Goal: Task Accomplishment & Management: Use online tool/utility

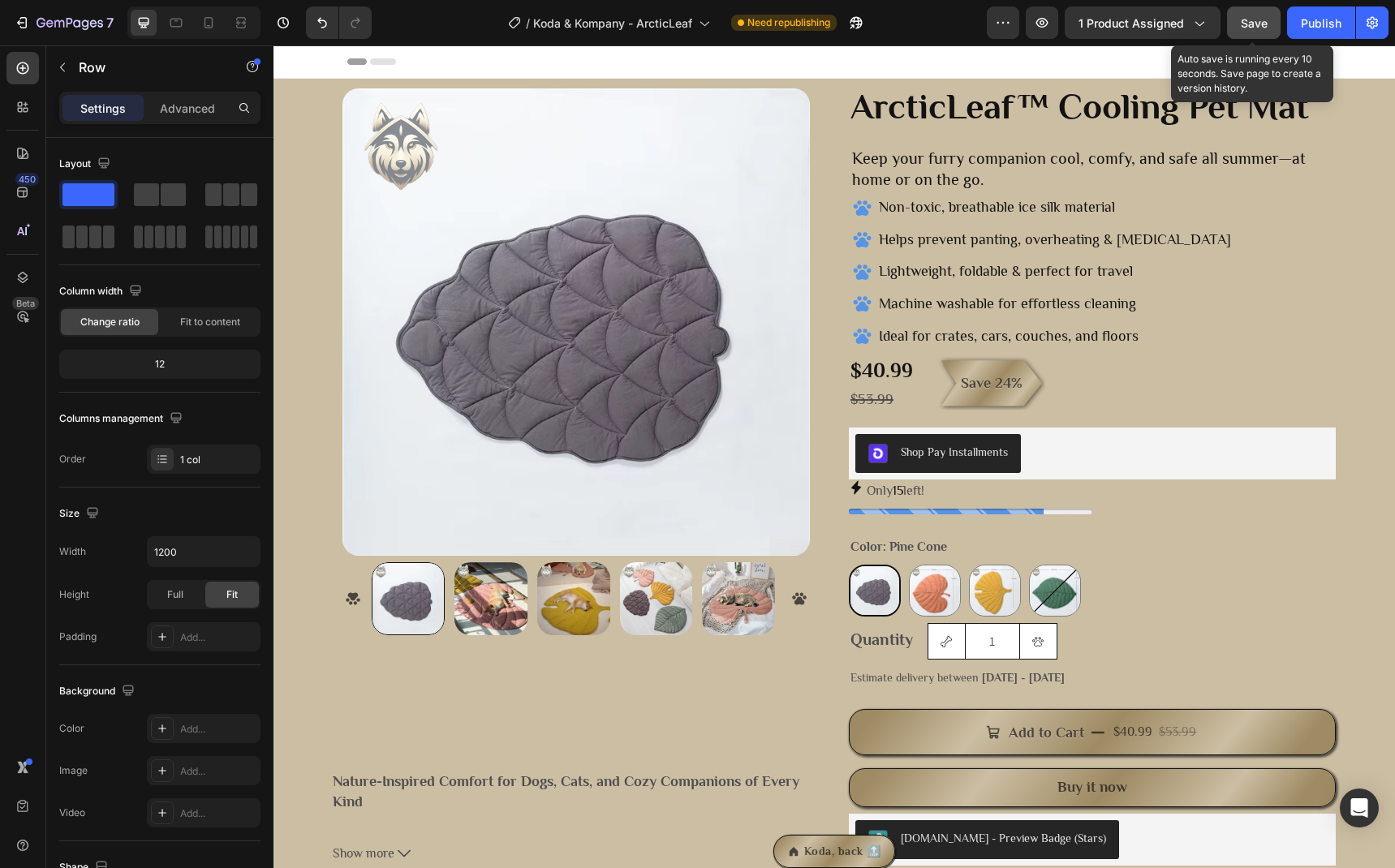
click at [1248, 30] on div "Save" at bounding box center [1255, 23] width 27 height 17
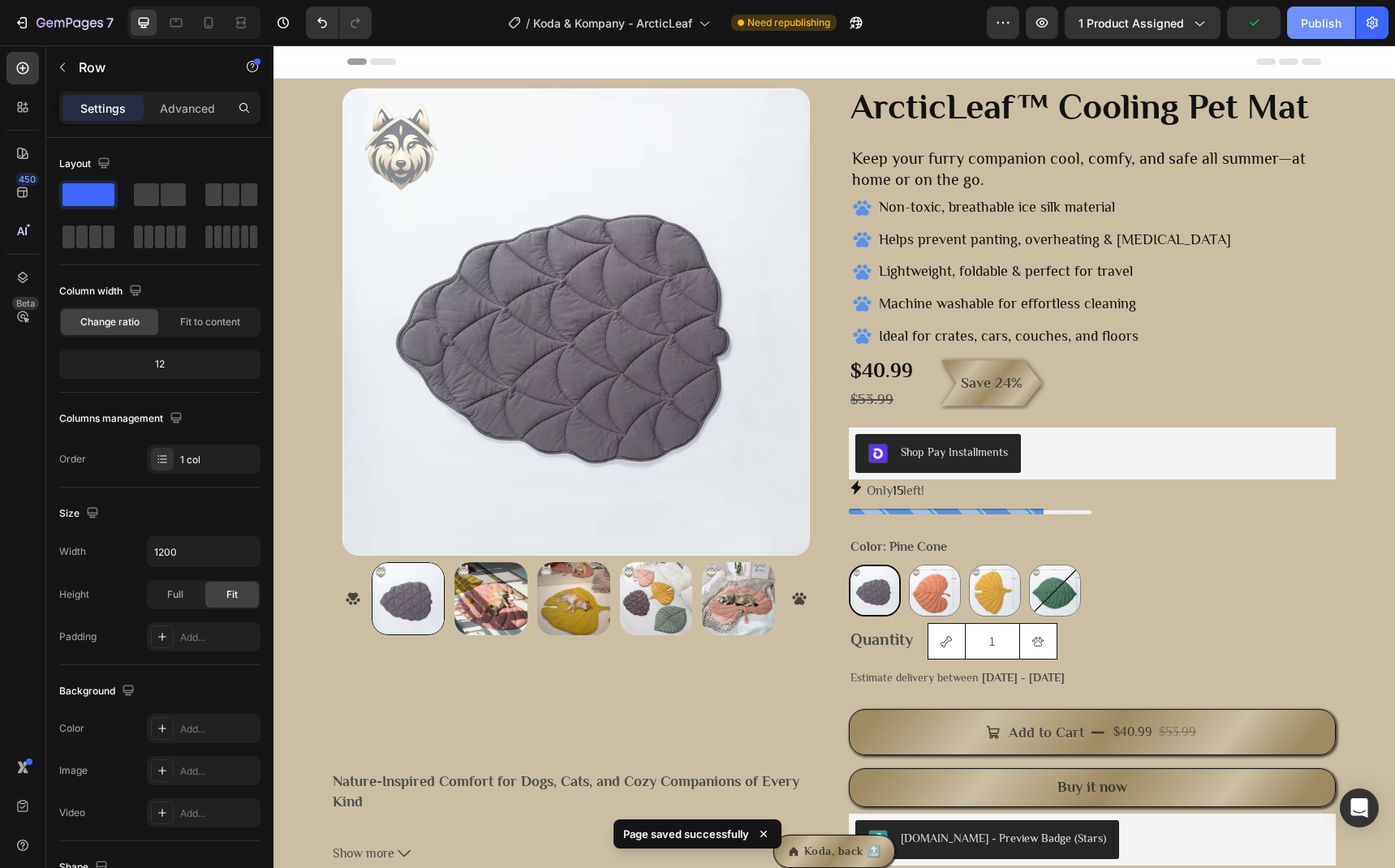
click at [1314, 28] on div "Publish" at bounding box center [1322, 23] width 41 height 17
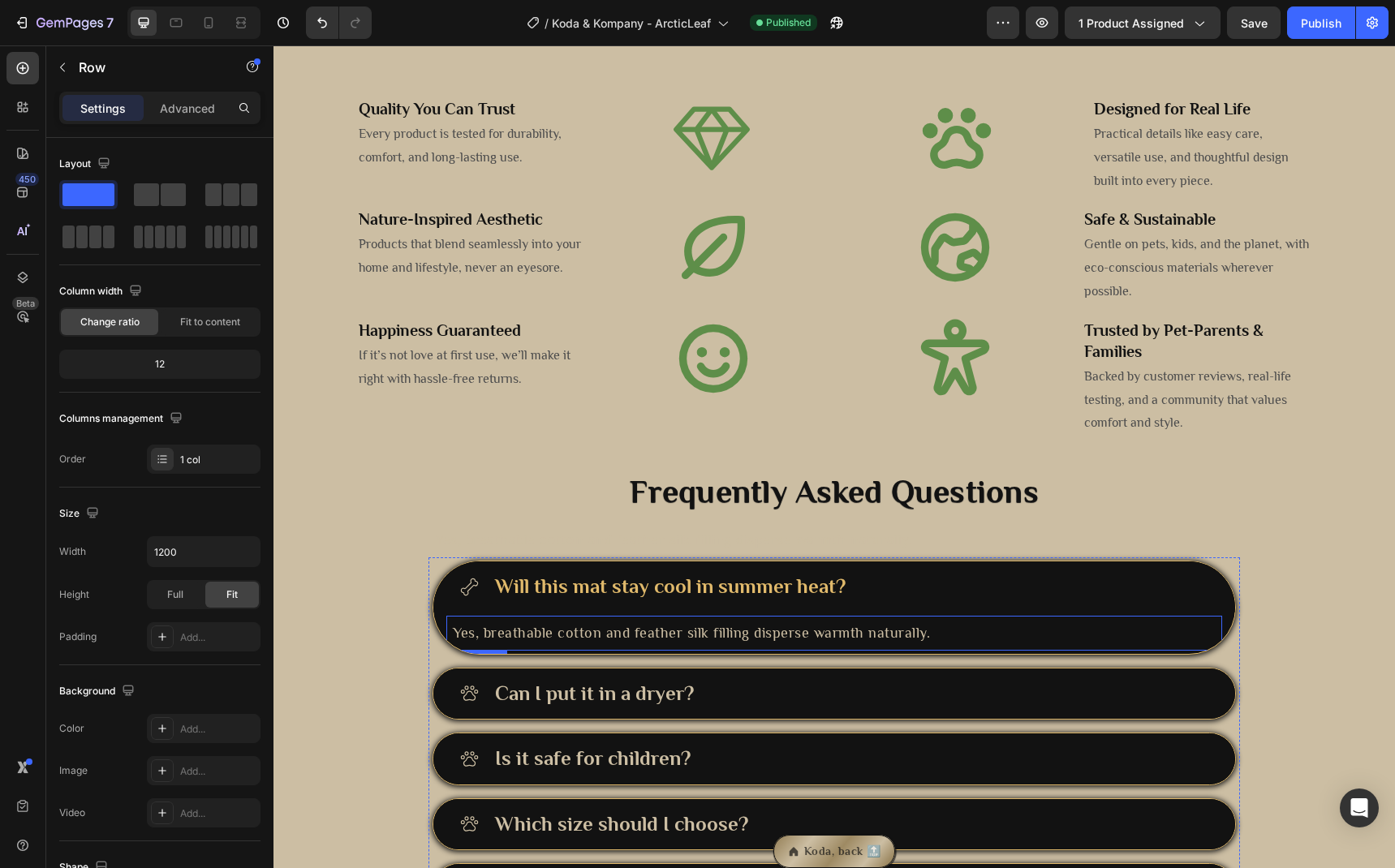
scroll to position [2406, 0]
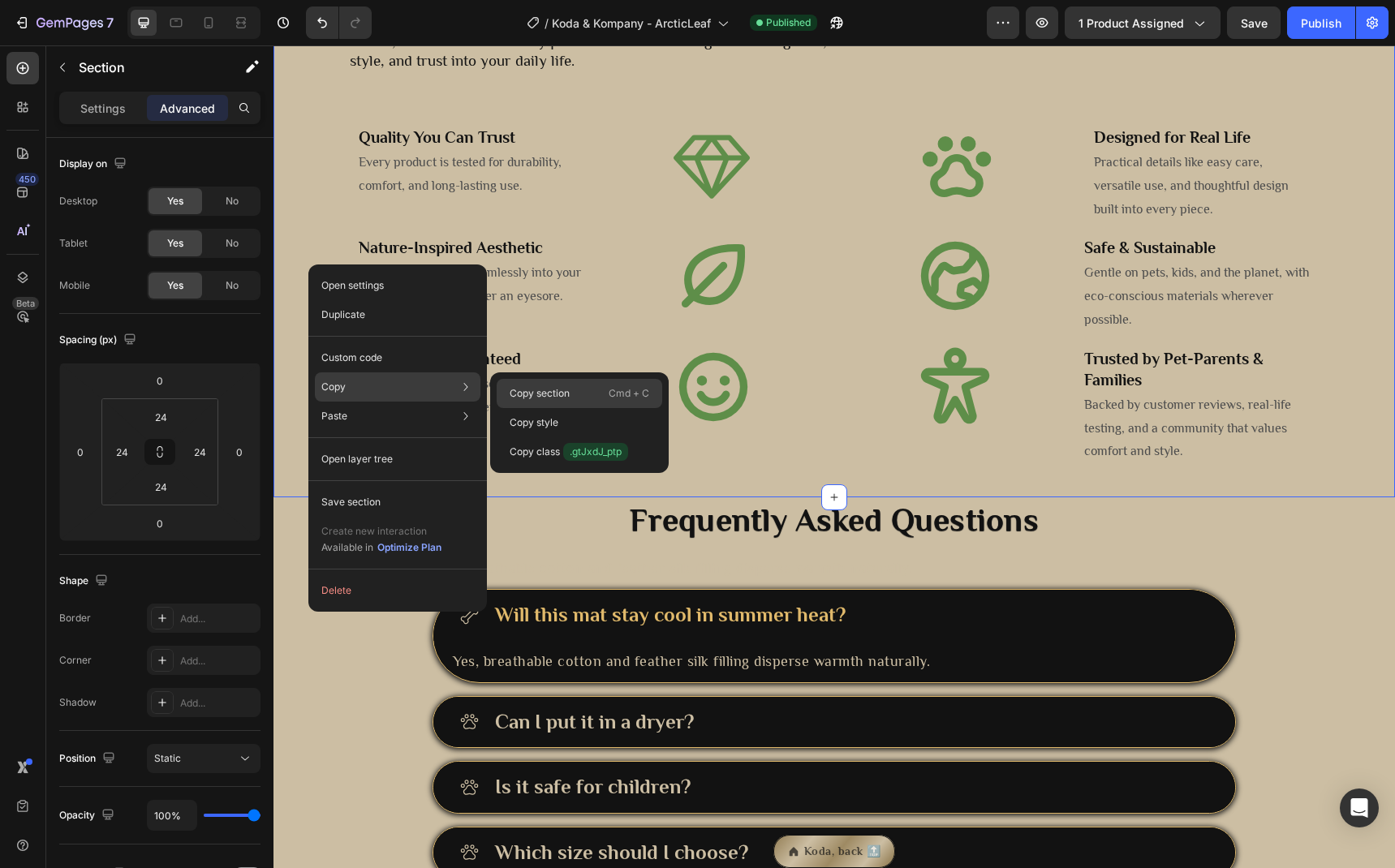
click at [523, 391] on p "Copy section" at bounding box center [539, 393] width 60 height 14
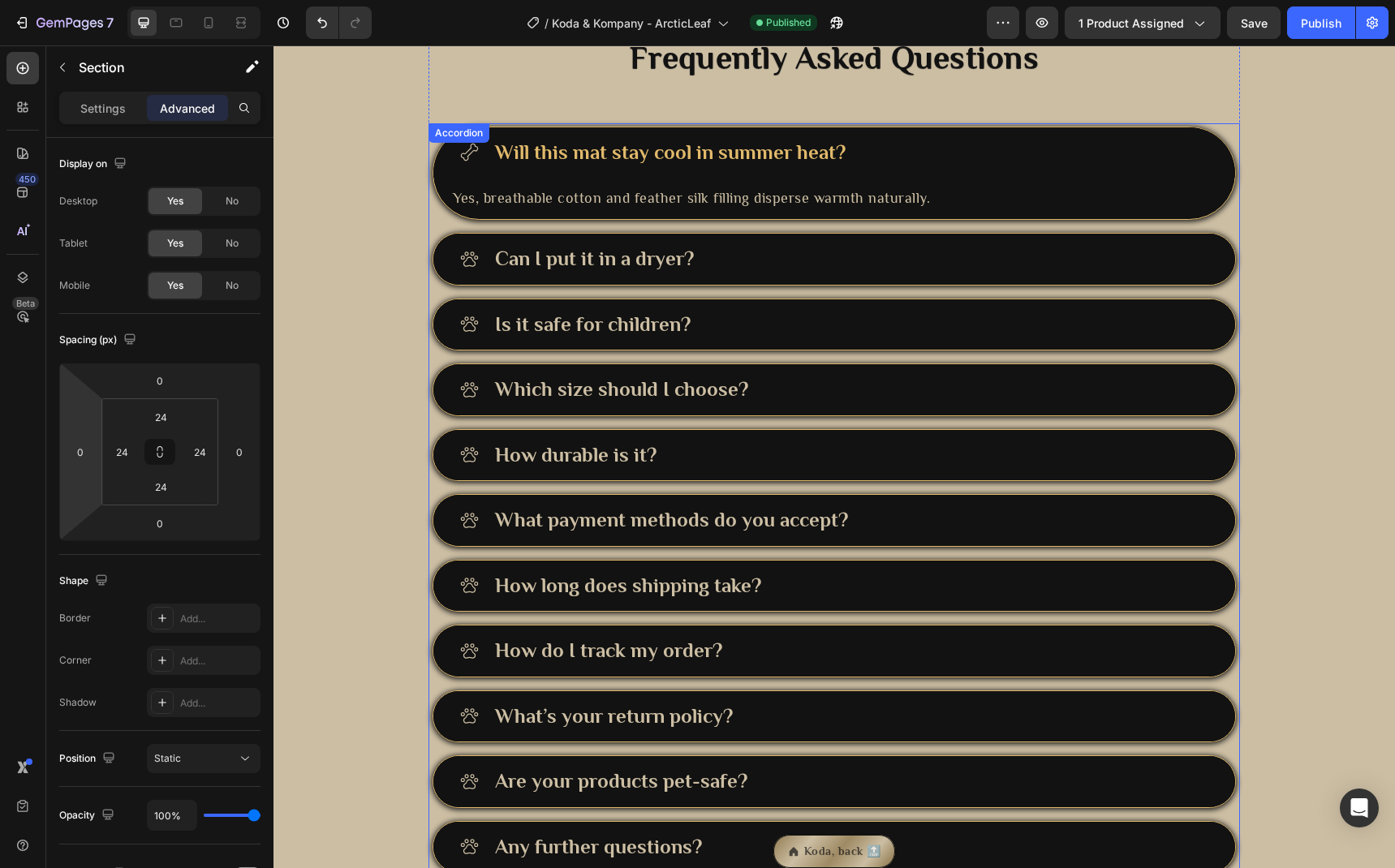
scroll to position [2470, 0]
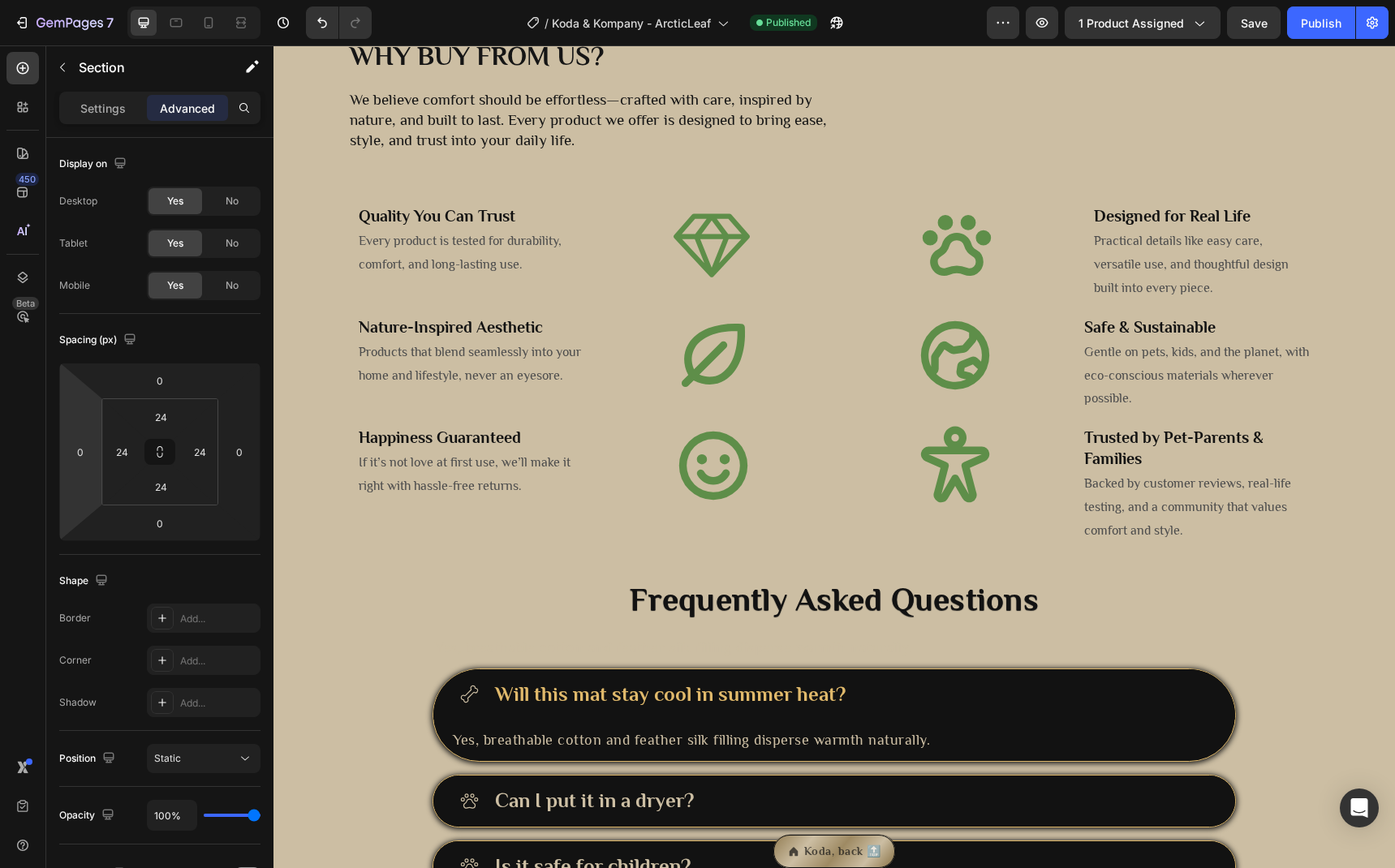
click at [318, 424] on div "Why buy from us? Heading We believe comfort should be effortless—crafted with c…" at bounding box center [834, 297] width 1082 height 520
click at [338, 480] on div "Why buy from us? Heading We believe comfort should be effortless—crafted with c…" at bounding box center [834, 297] width 1082 height 520
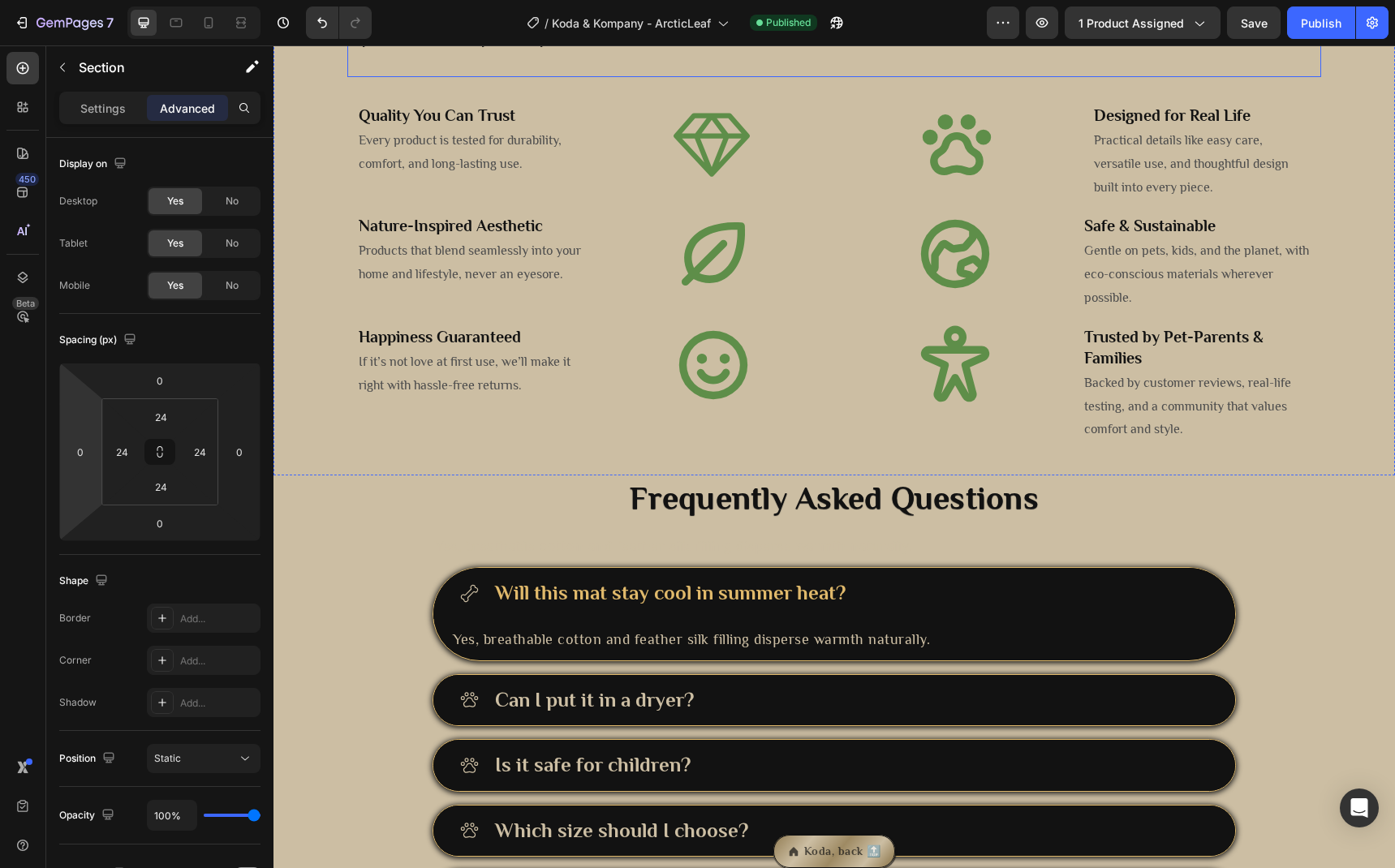
scroll to position [2735, 0]
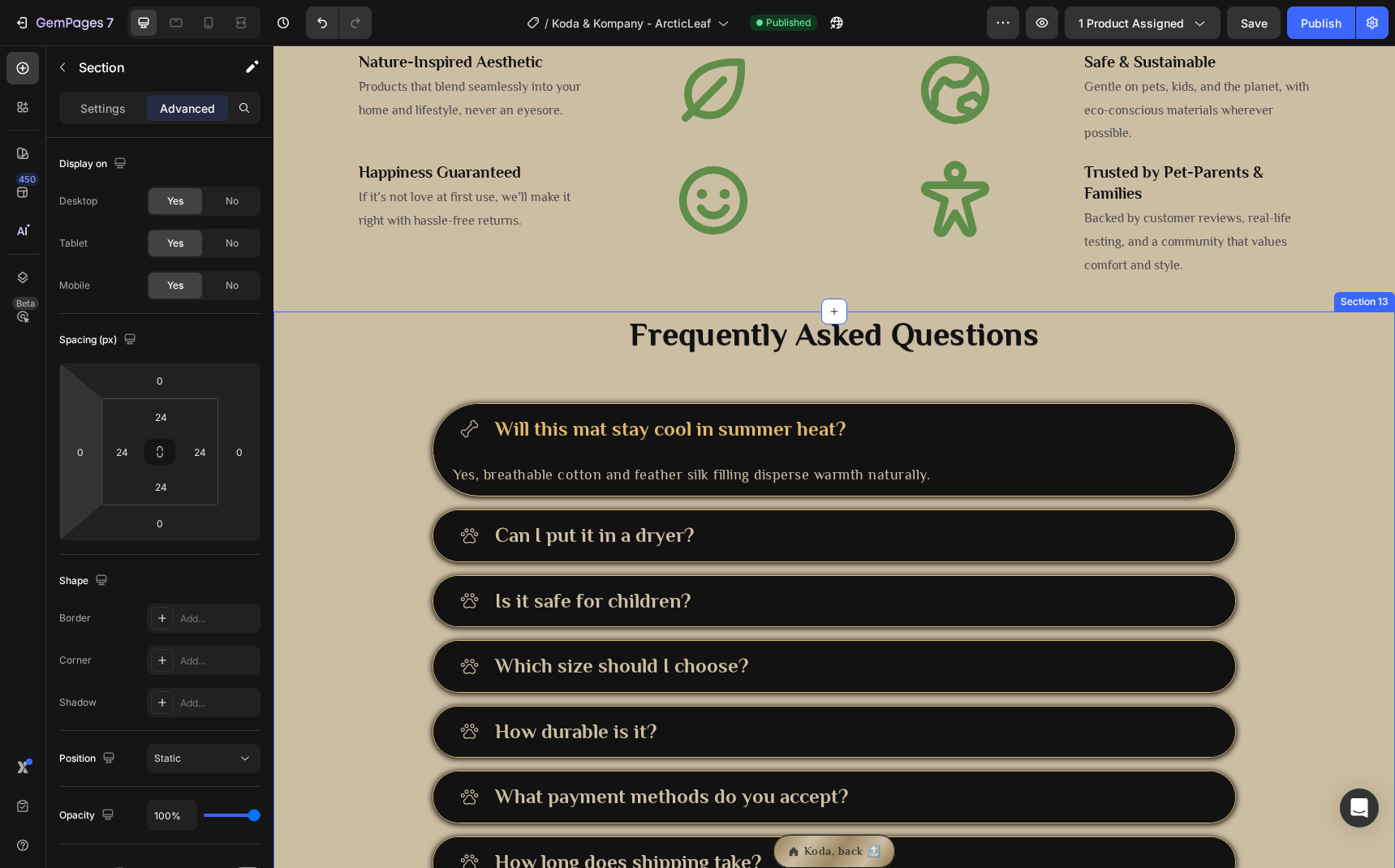
click at [369, 378] on div "Frequently Asked Questions Heading Yes, breathable cotton and feather silk fill…" at bounding box center [834, 736] width 1122 height 849
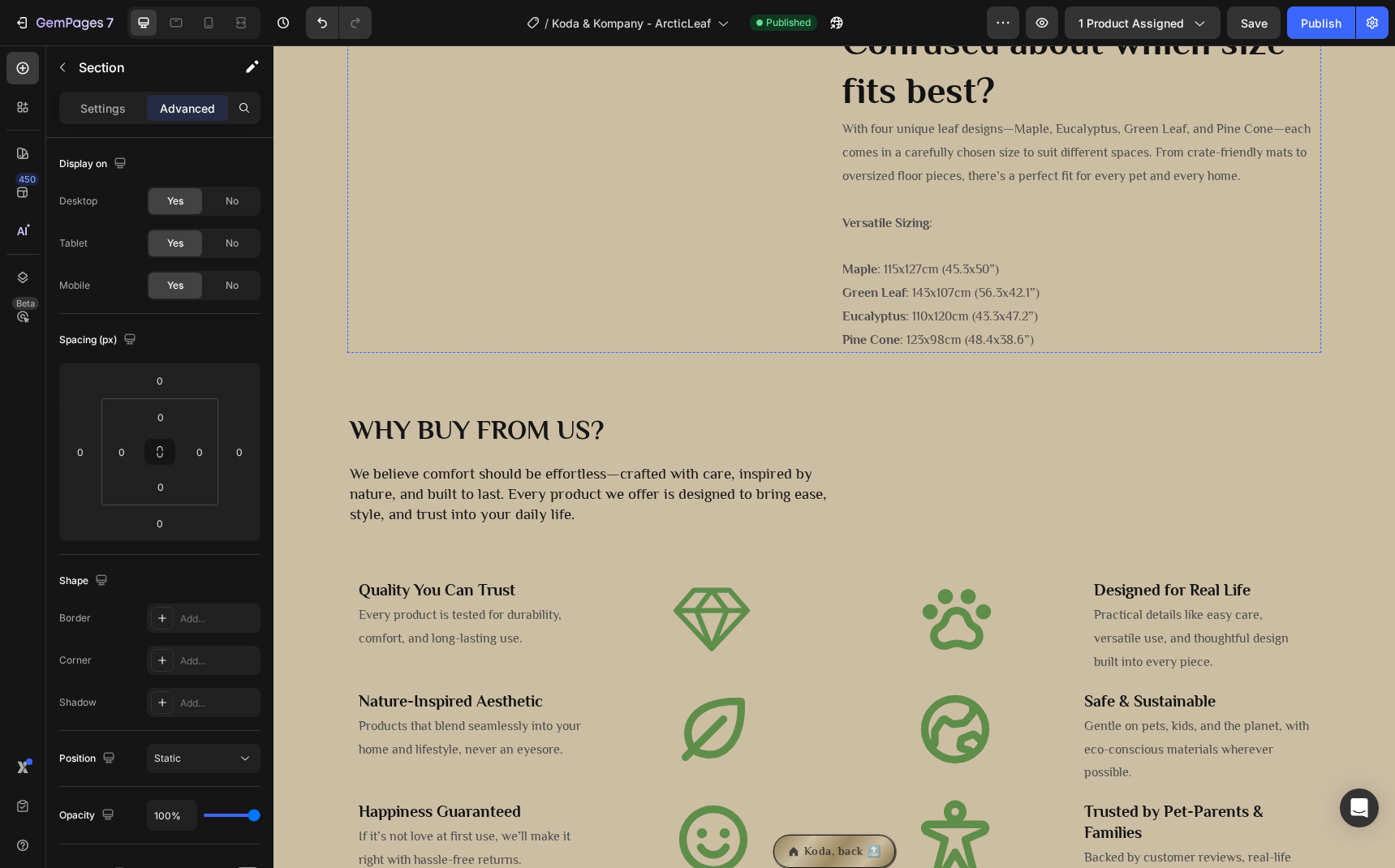
scroll to position [1722, 0]
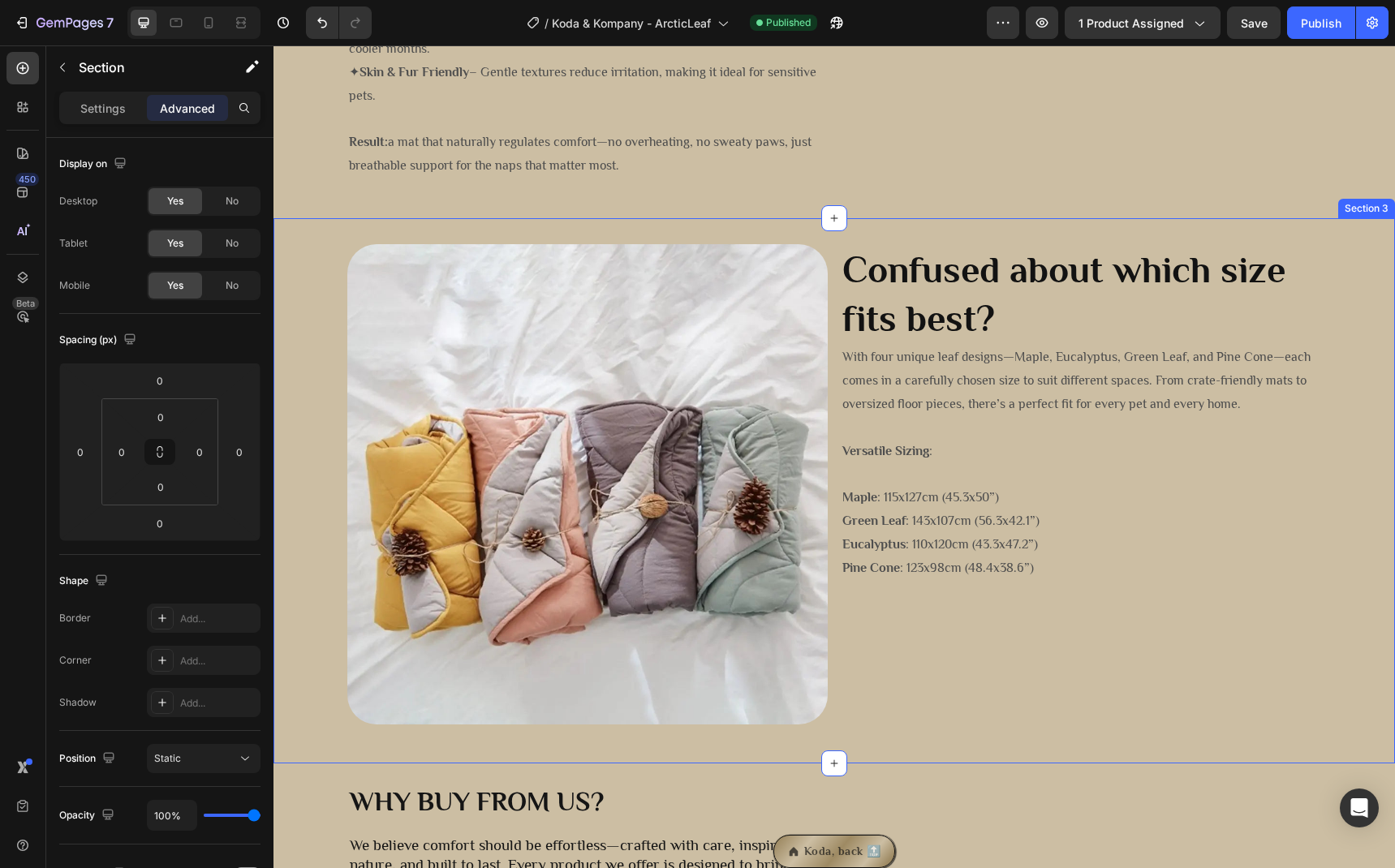
click at [314, 753] on div "Image Confused about which size fits best? Heading With four unique leaf design…" at bounding box center [834, 490] width 1122 height 545
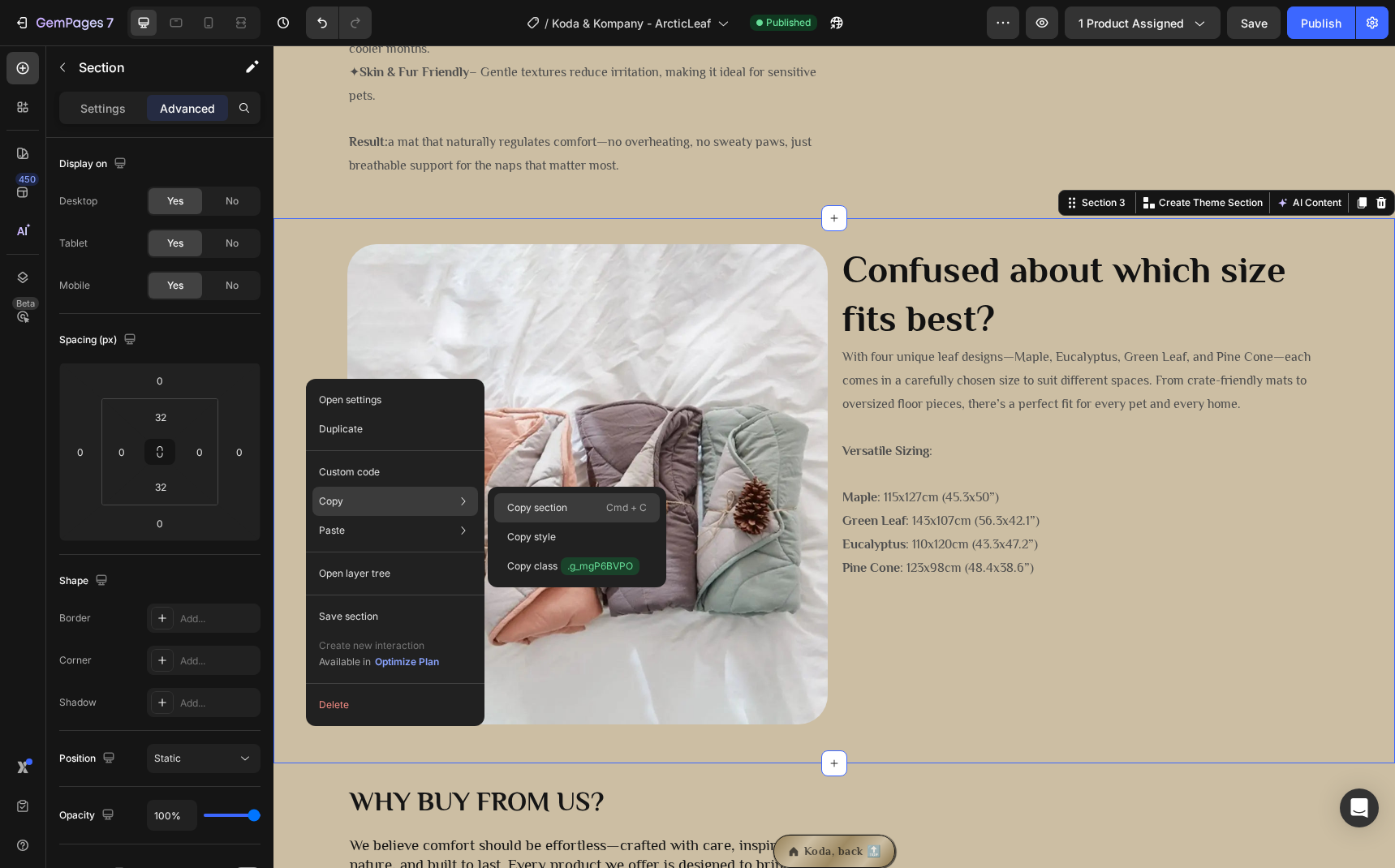
click at [550, 509] on p "Copy section" at bounding box center [537, 507] width 60 height 14
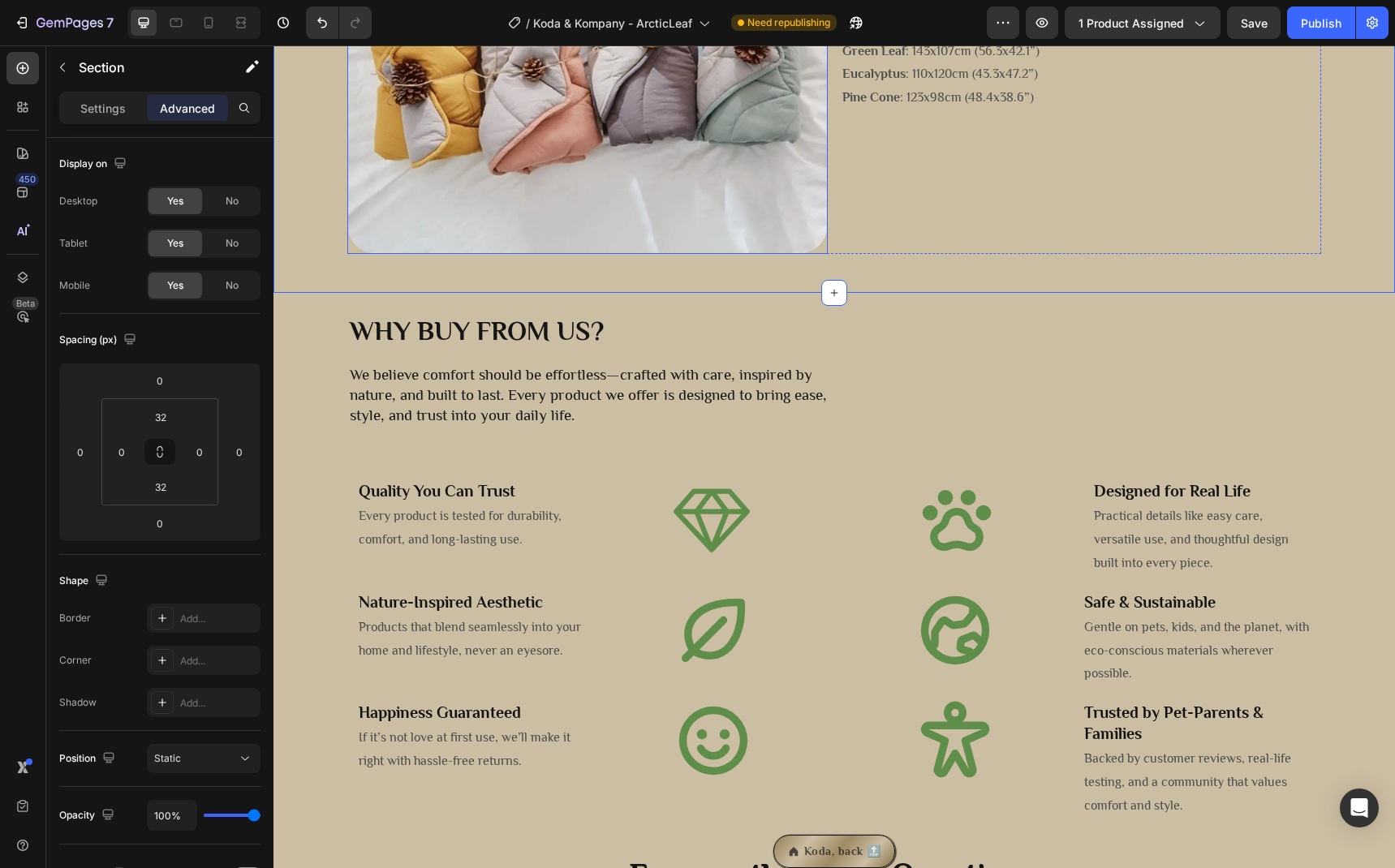
scroll to position [2334, 0]
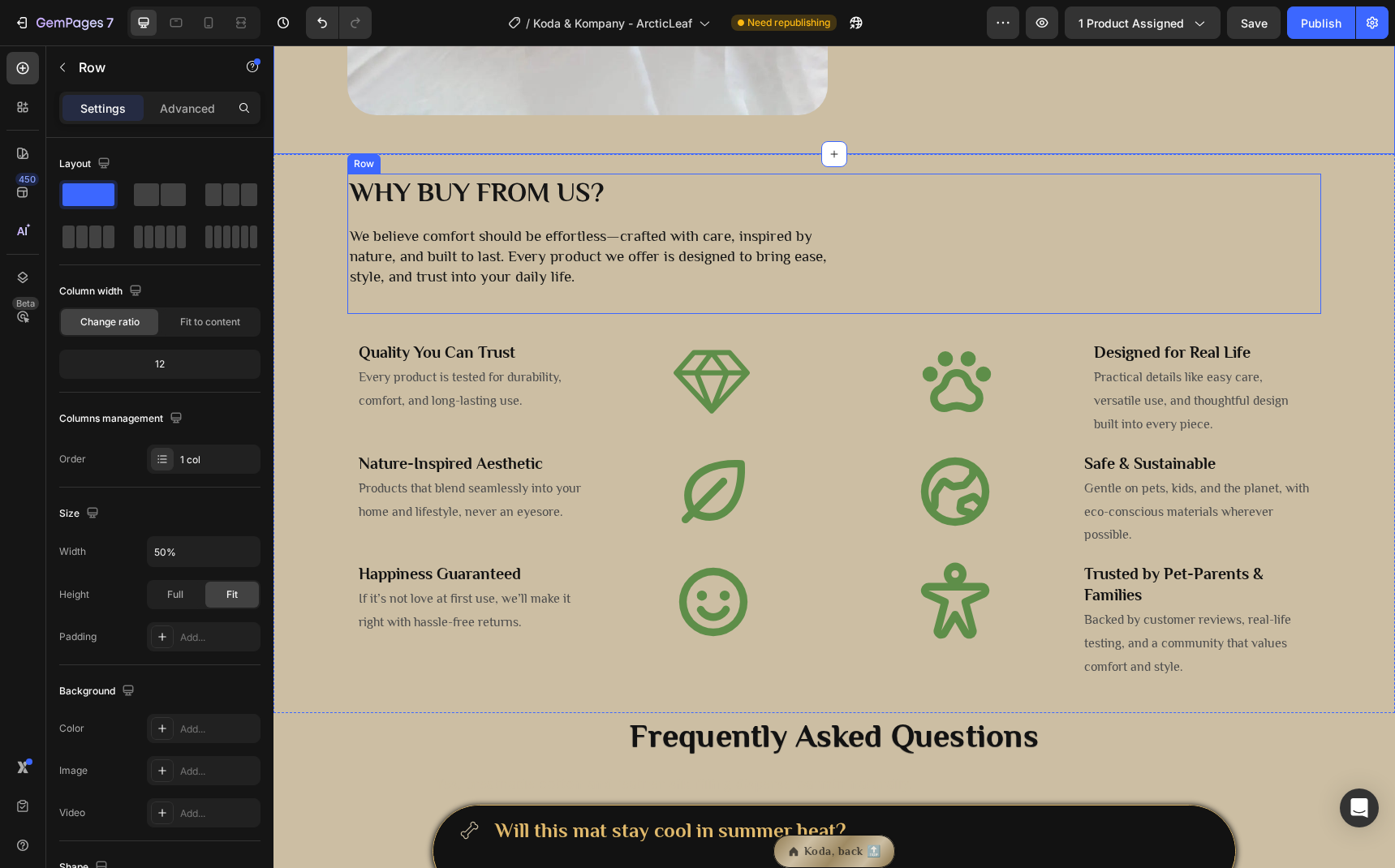
click at [534, 298] on div "Why buy from us? Heading We believe comfort should be effortless—crafted with c…" at bounding box center [591, 237] width 487 height 127
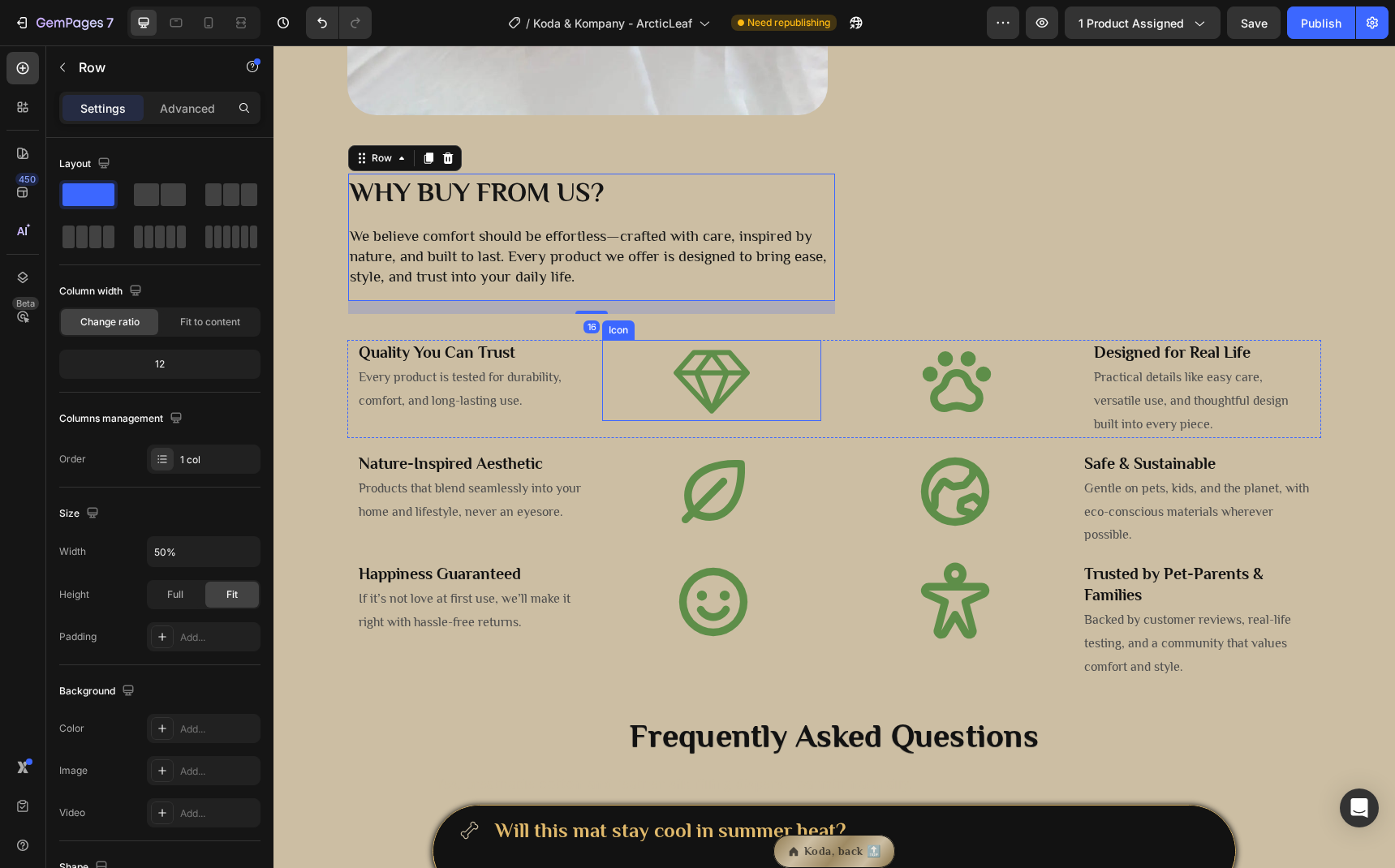
click at [620, 388] on div "Icon" at bounding box center [711, 381] width 219 height 81
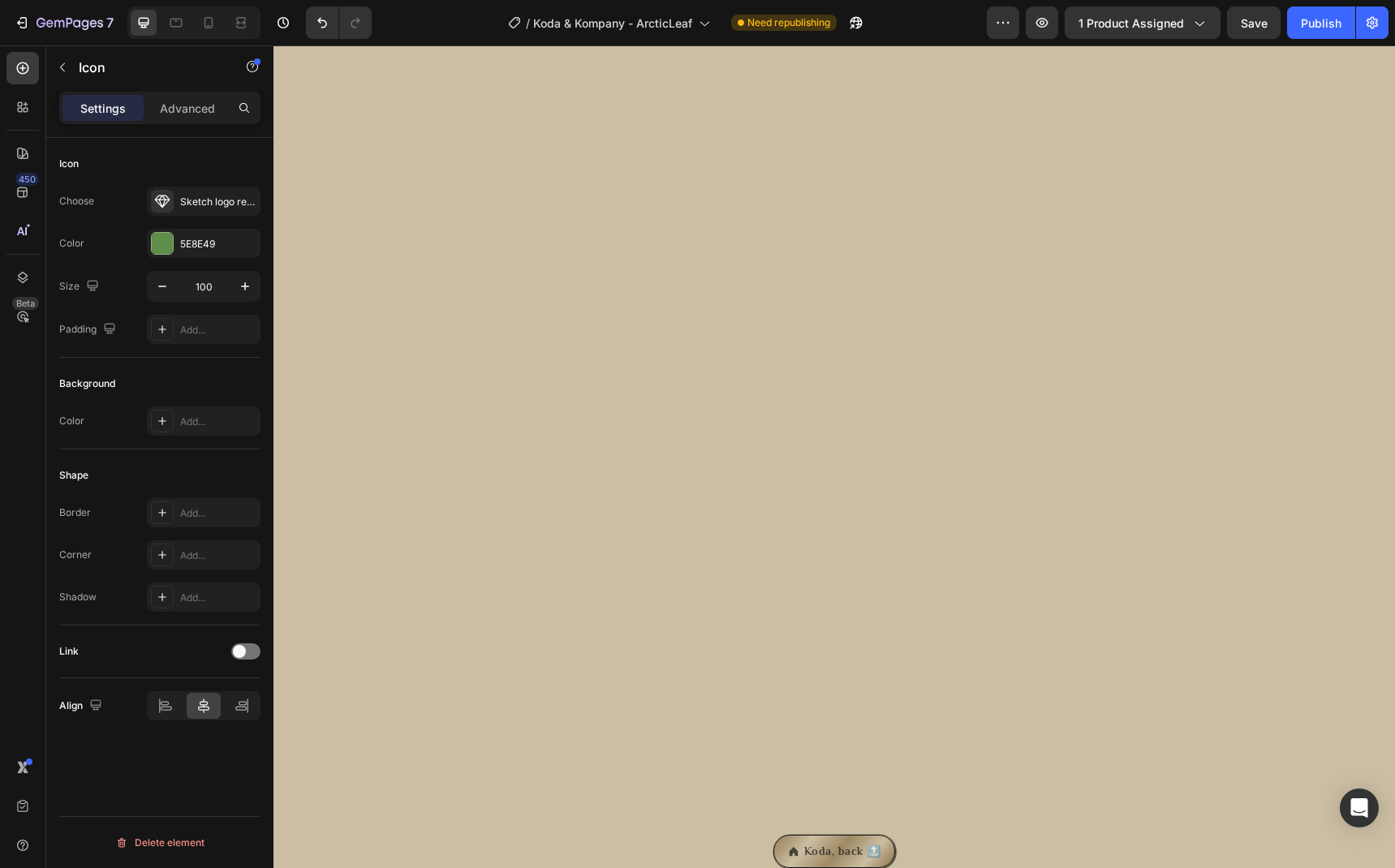
scroll to position [0, 0]
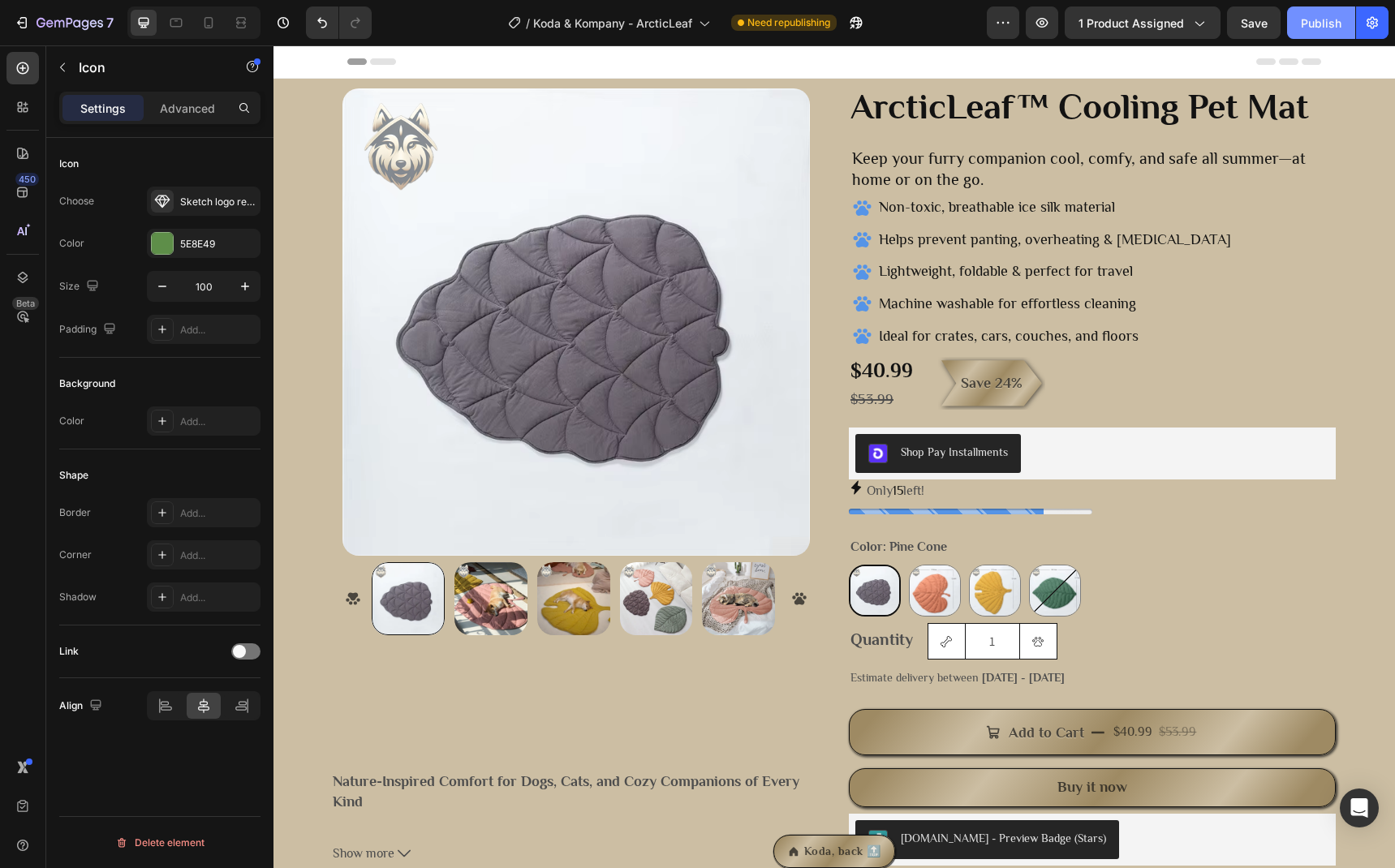
click at [1317, 30] on div "Publish" at bounding box center [1322, 23] width 41 height 17
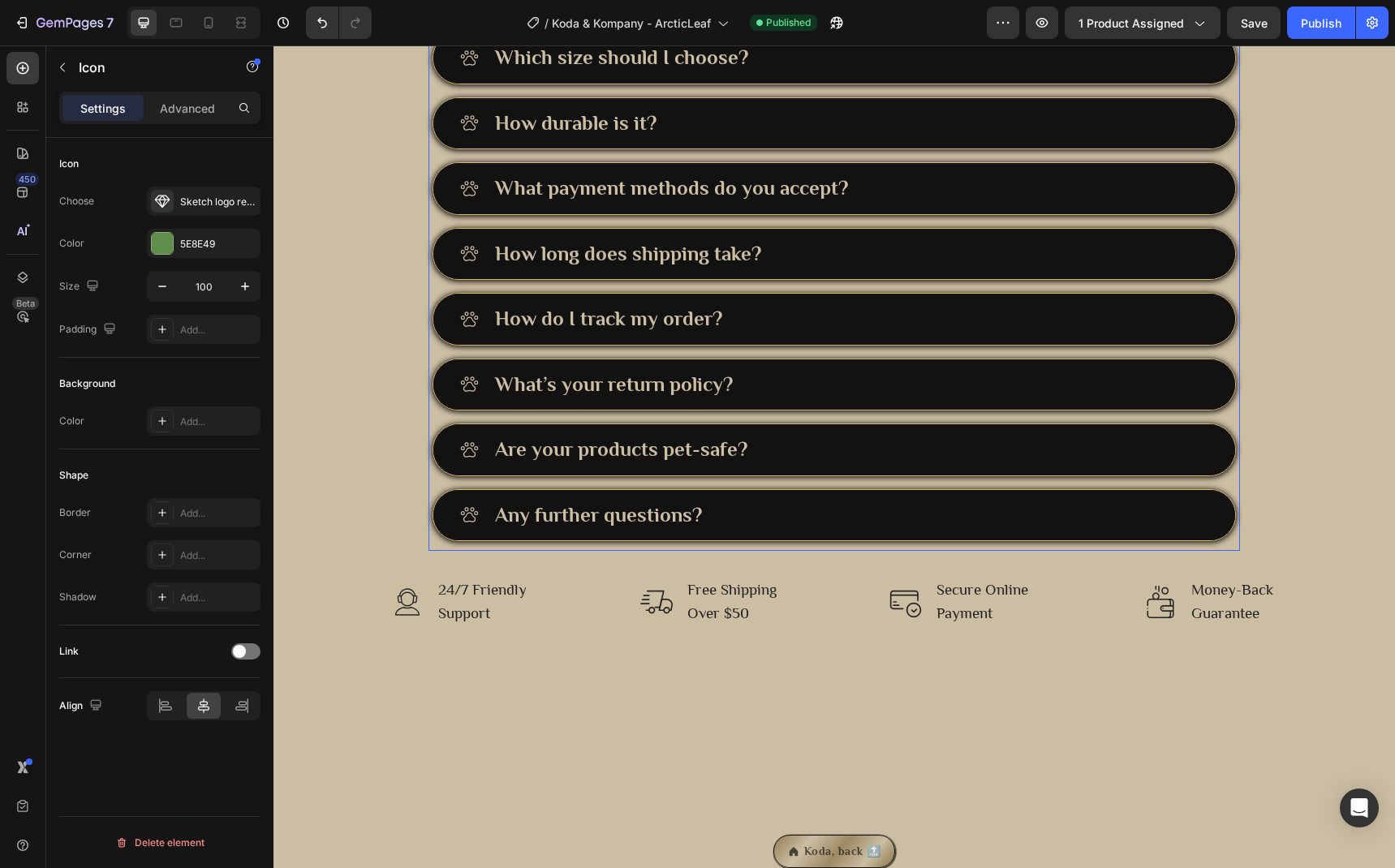
scroll to position [3819, 0]
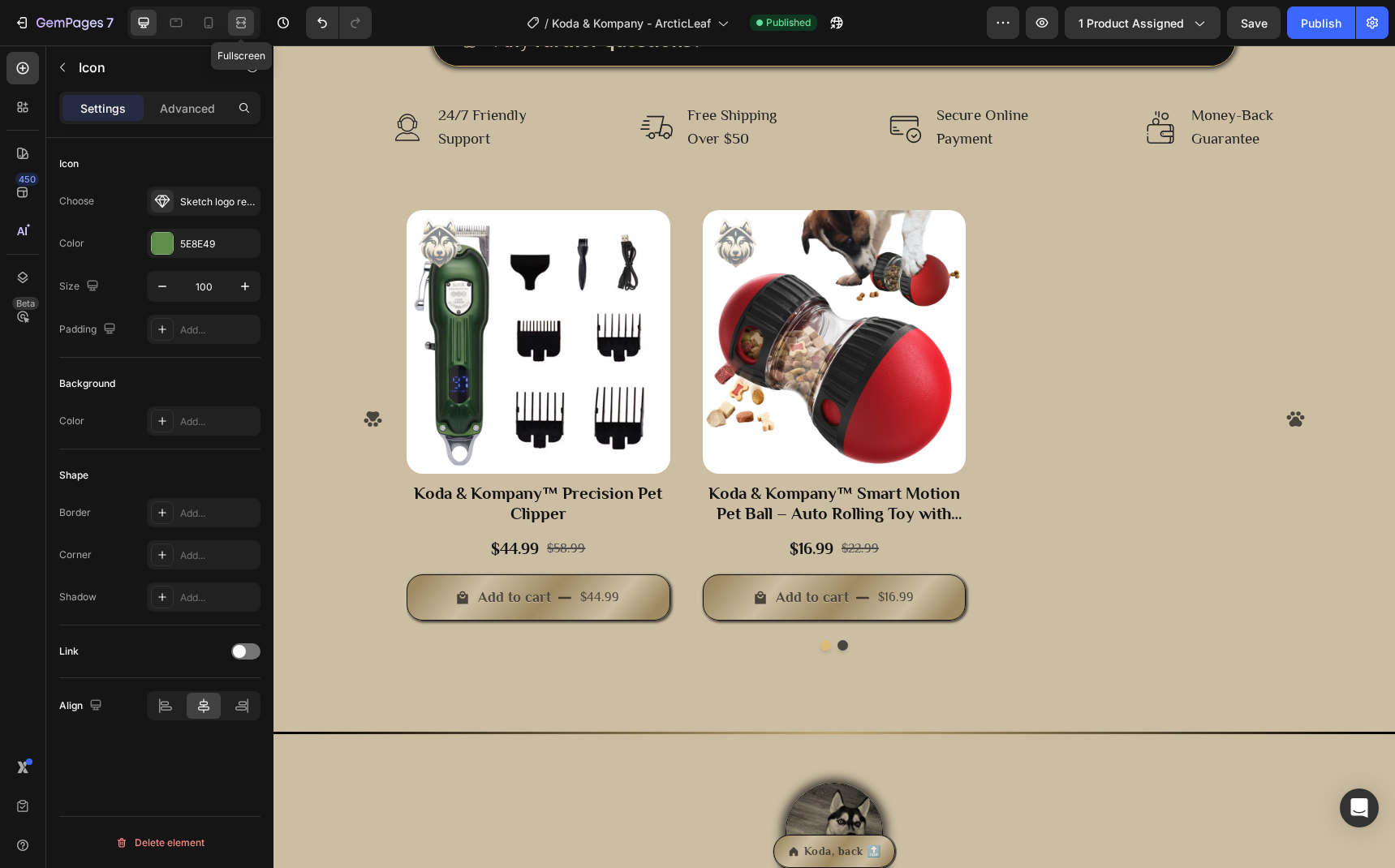
click at [241, 24] on icon at bounding box center [238, 22] width 5 height 4
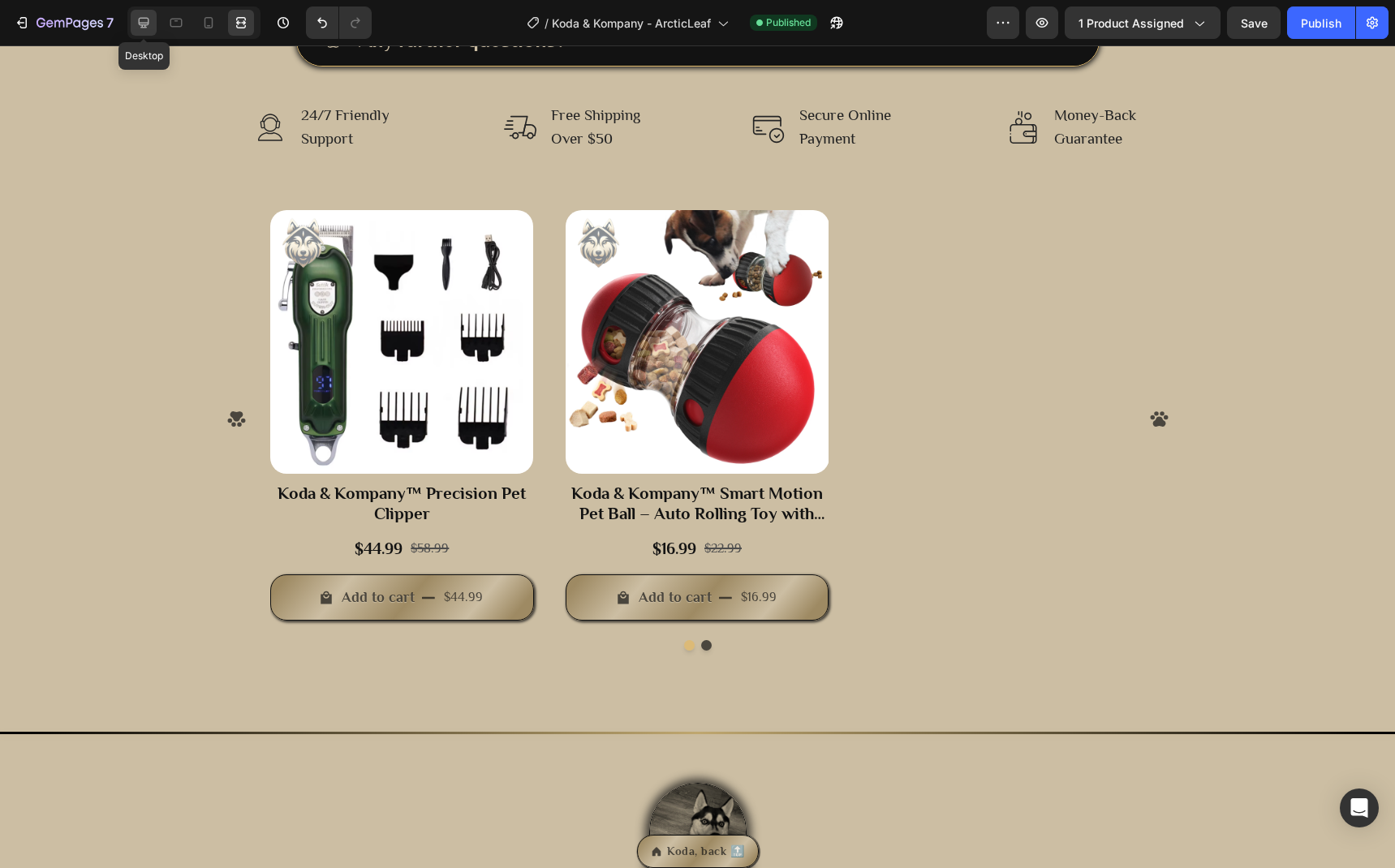
click at [136, 20] on icon at bounding box center [144, 22] width 16 height 16
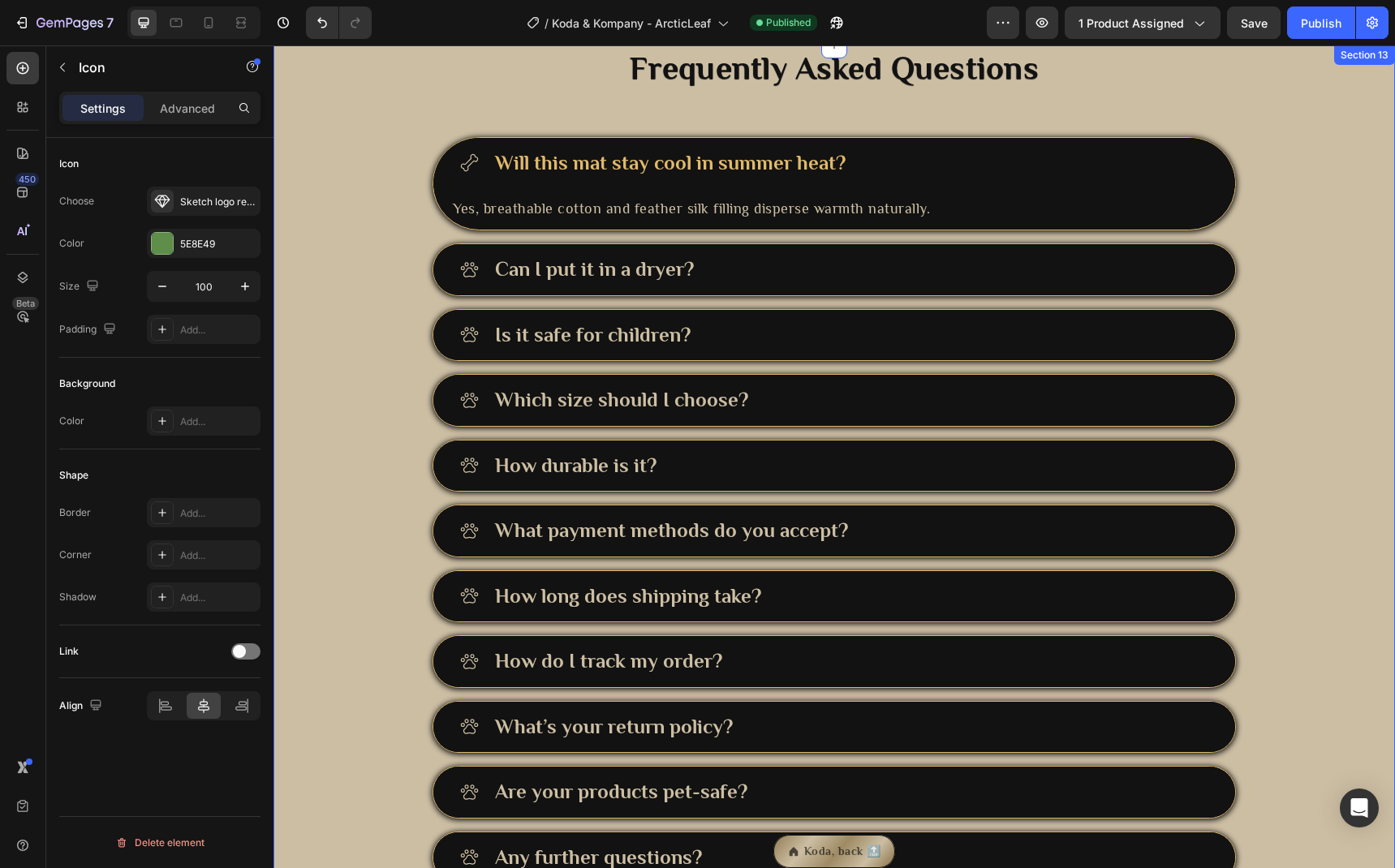
scroll to position [2835, 0]
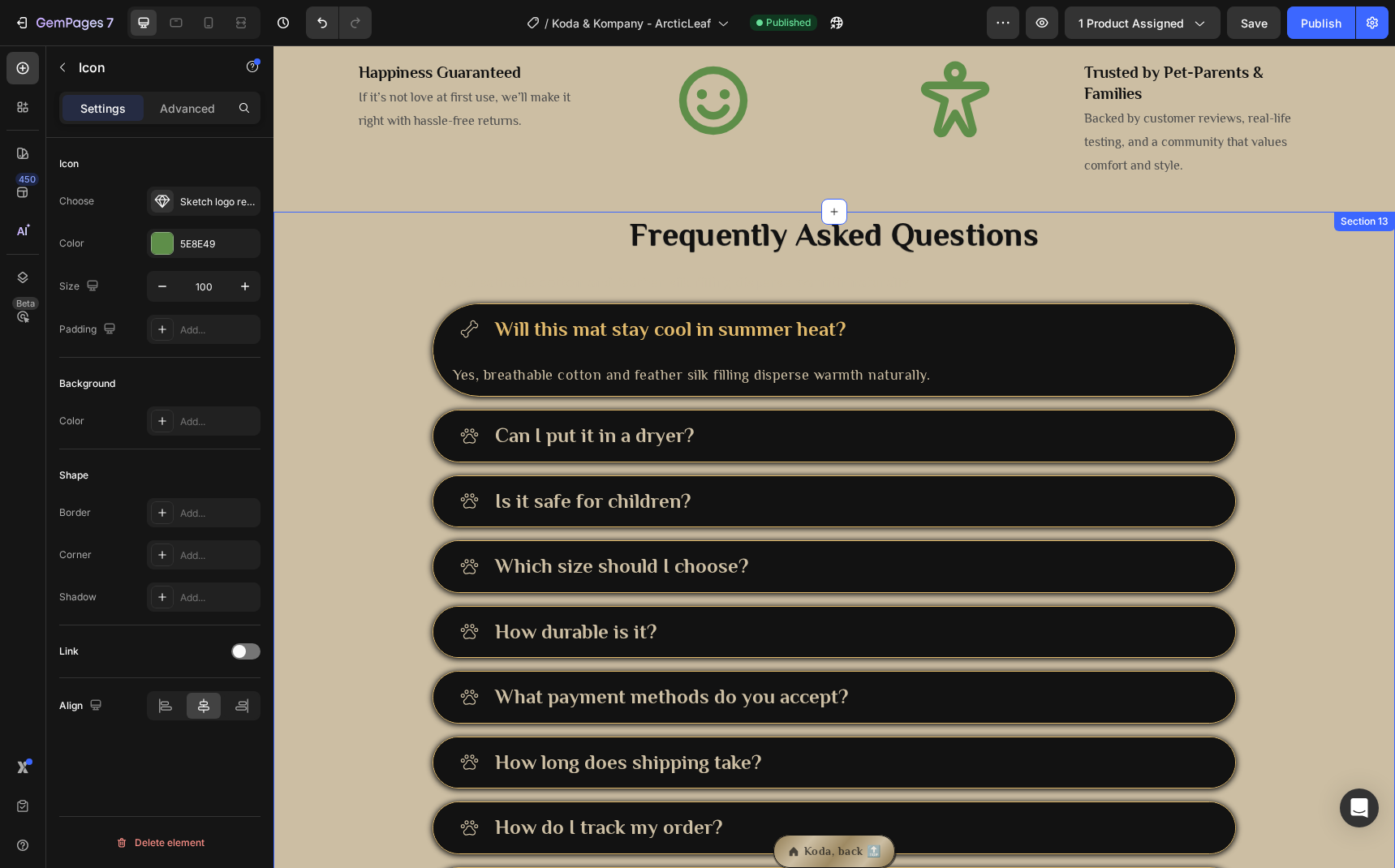
click at [311, 271] on div "Frequently Asked Questions Heading Yes, breathable cotton and feather silk fill…" at bounding box center [834, 637] width 1122 height 849
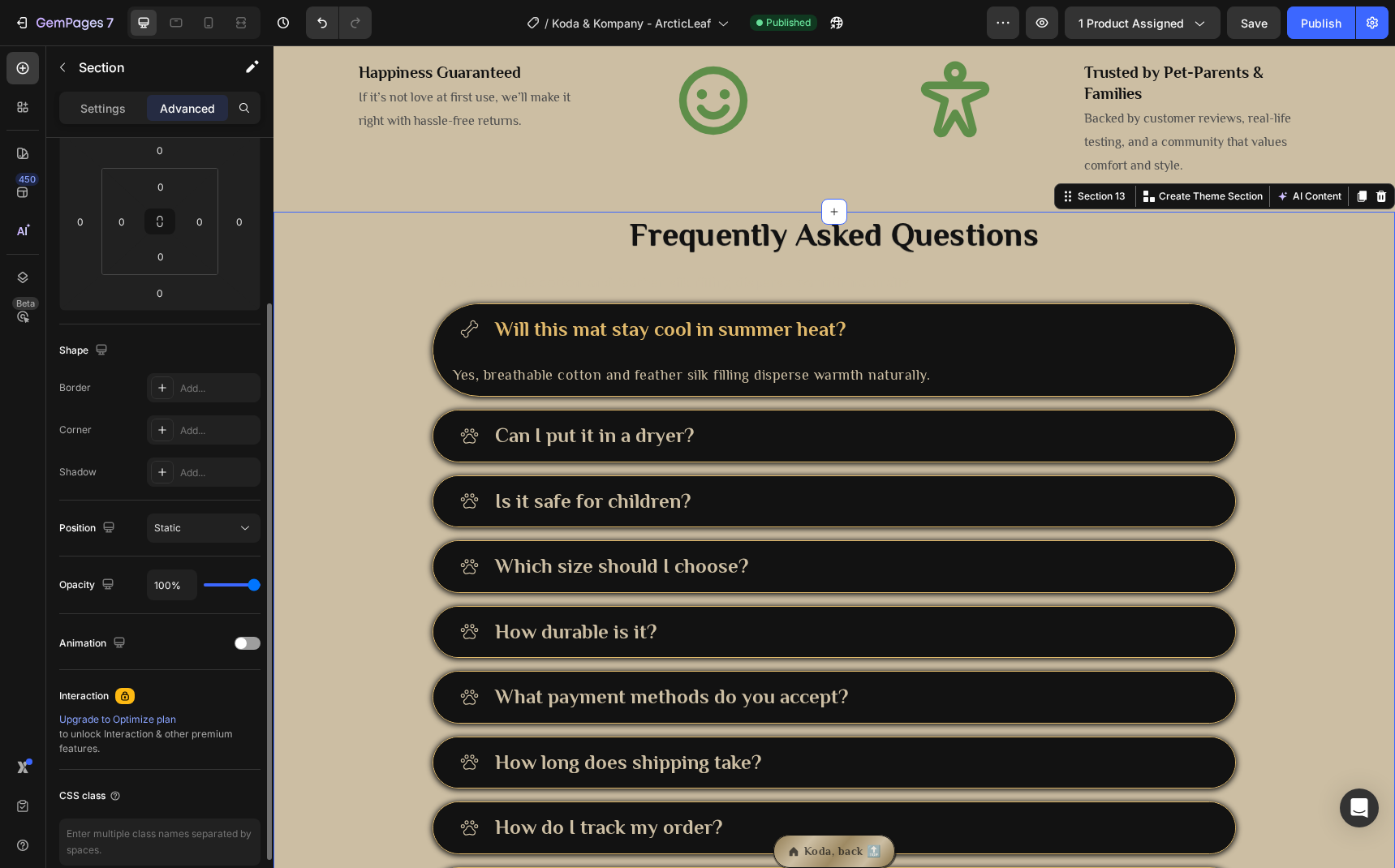
scroll to position [0, 0]
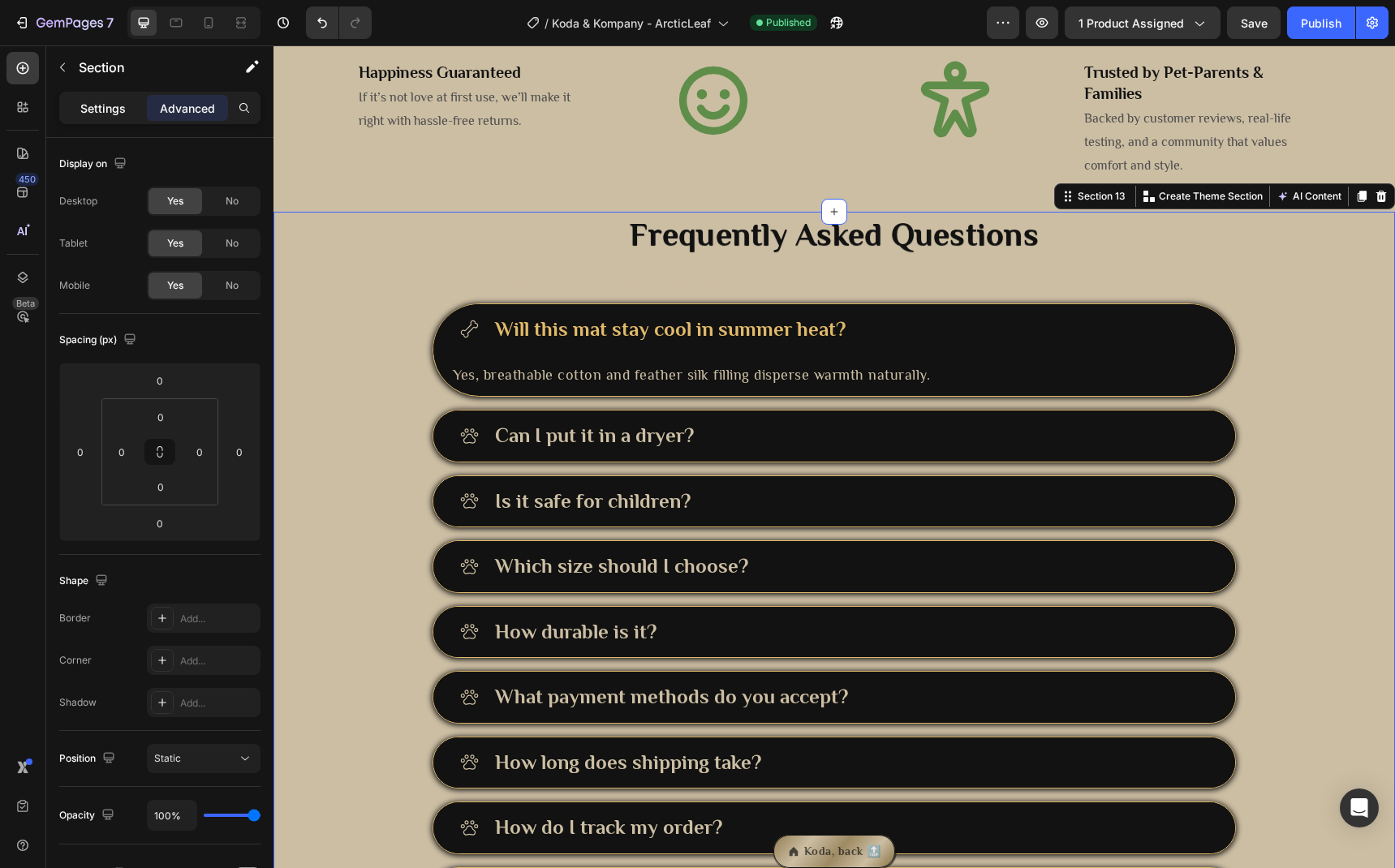
click at [119, 118] on div "Settings" at bounding box center [103, 107] width 81 height 26
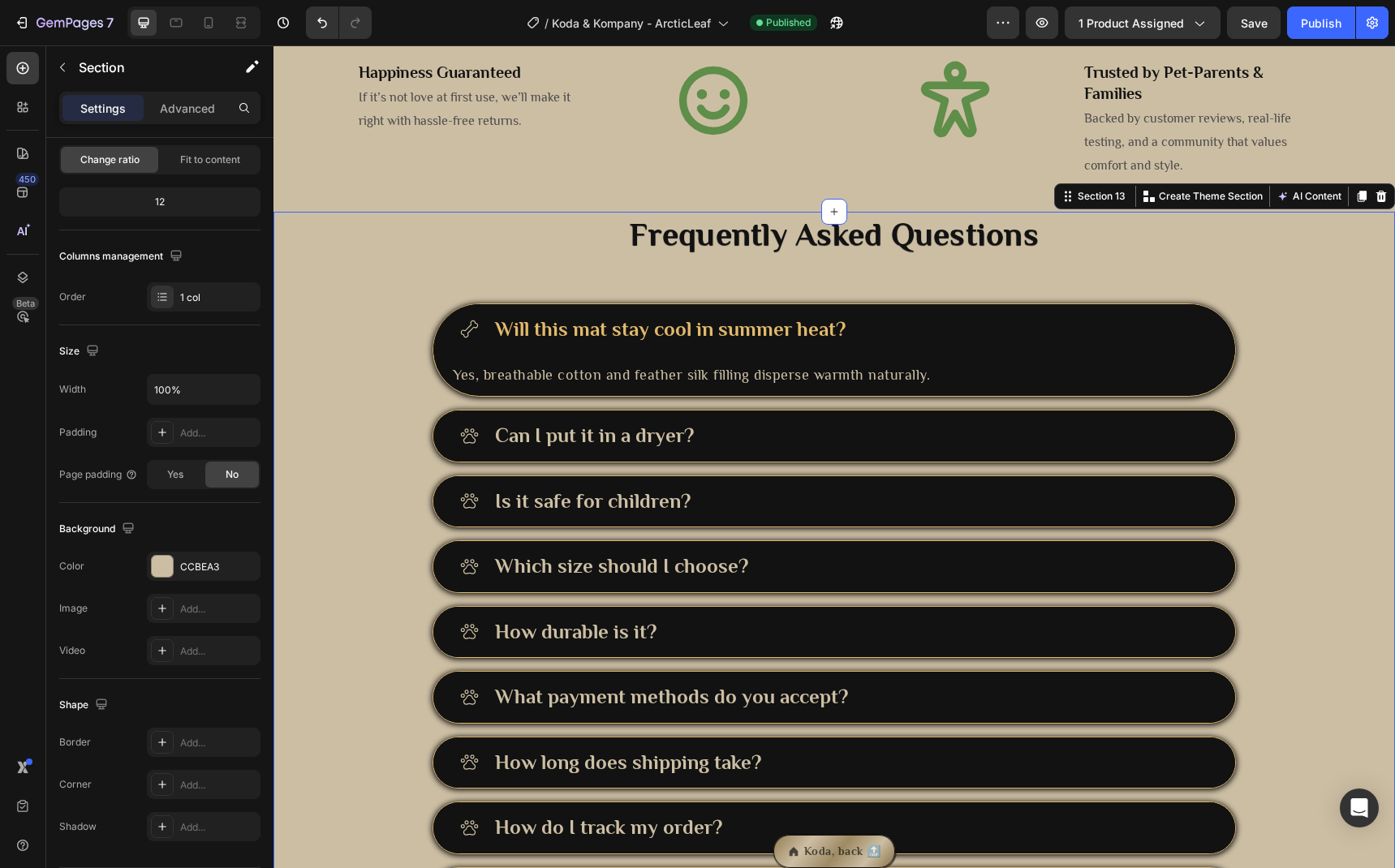
scroll to position [2587, 0]
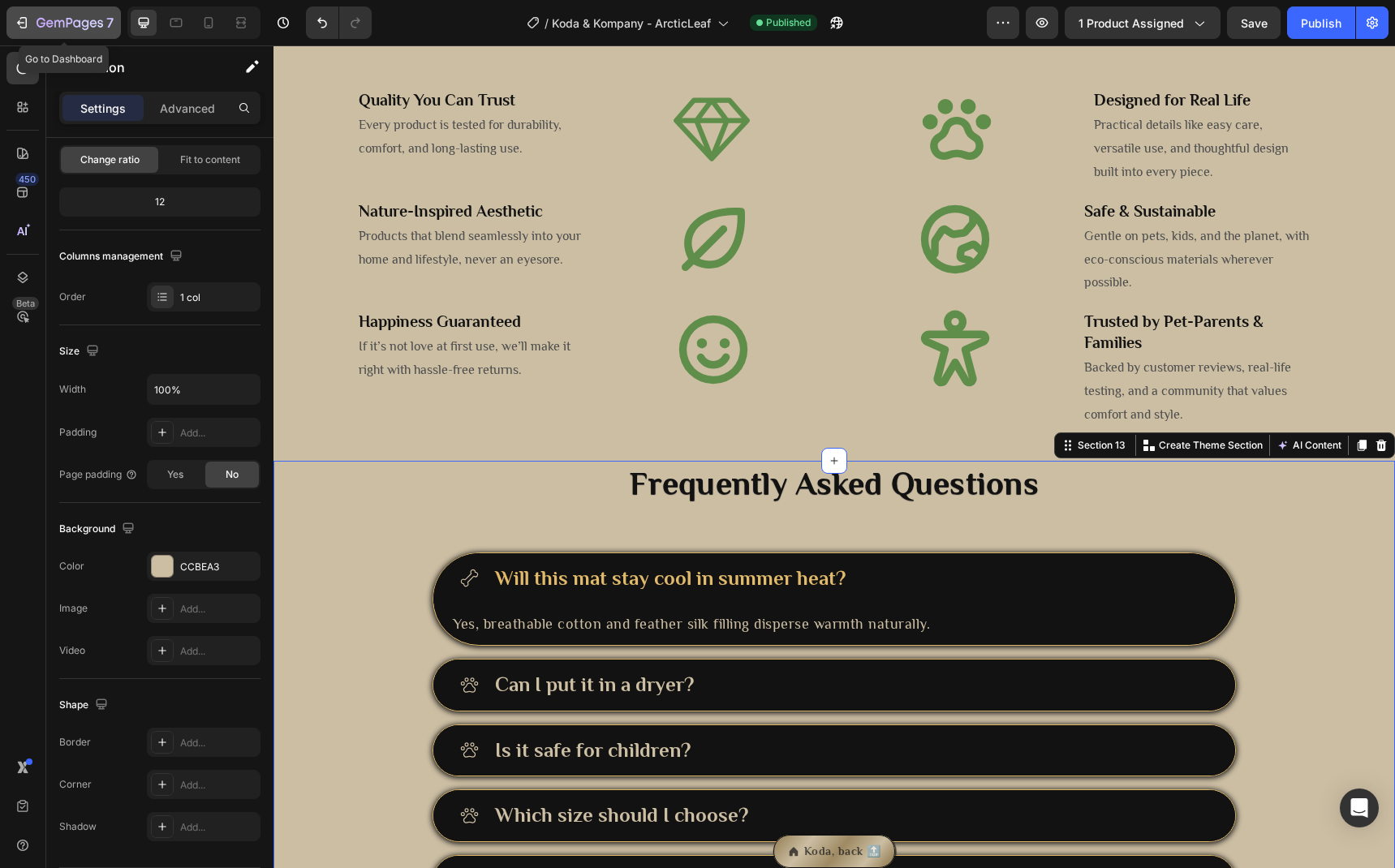
click at [55, 25] on icon "button" at bounding box center [59, 24] width 10 height 8
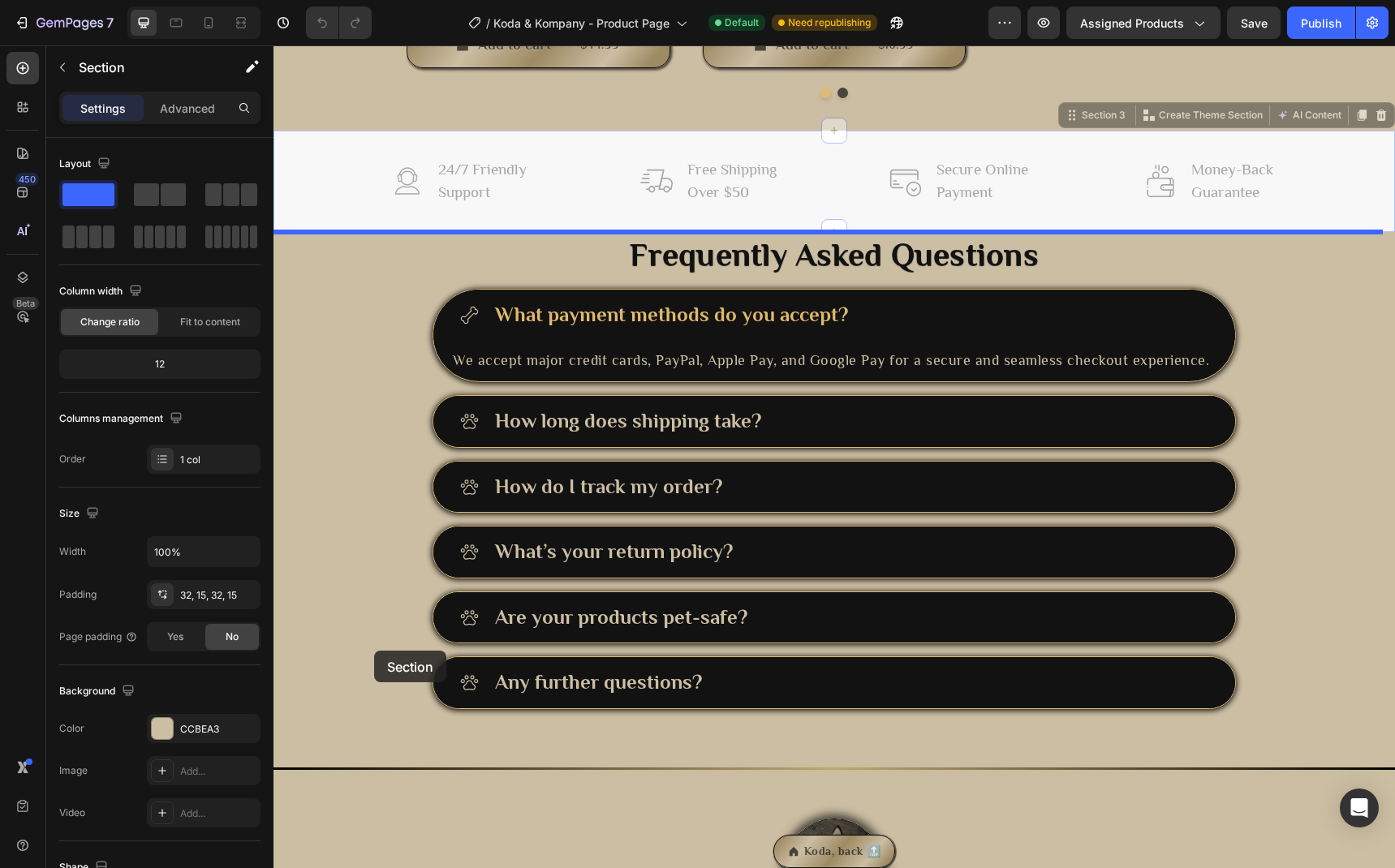
scroll to position [1190, 0]
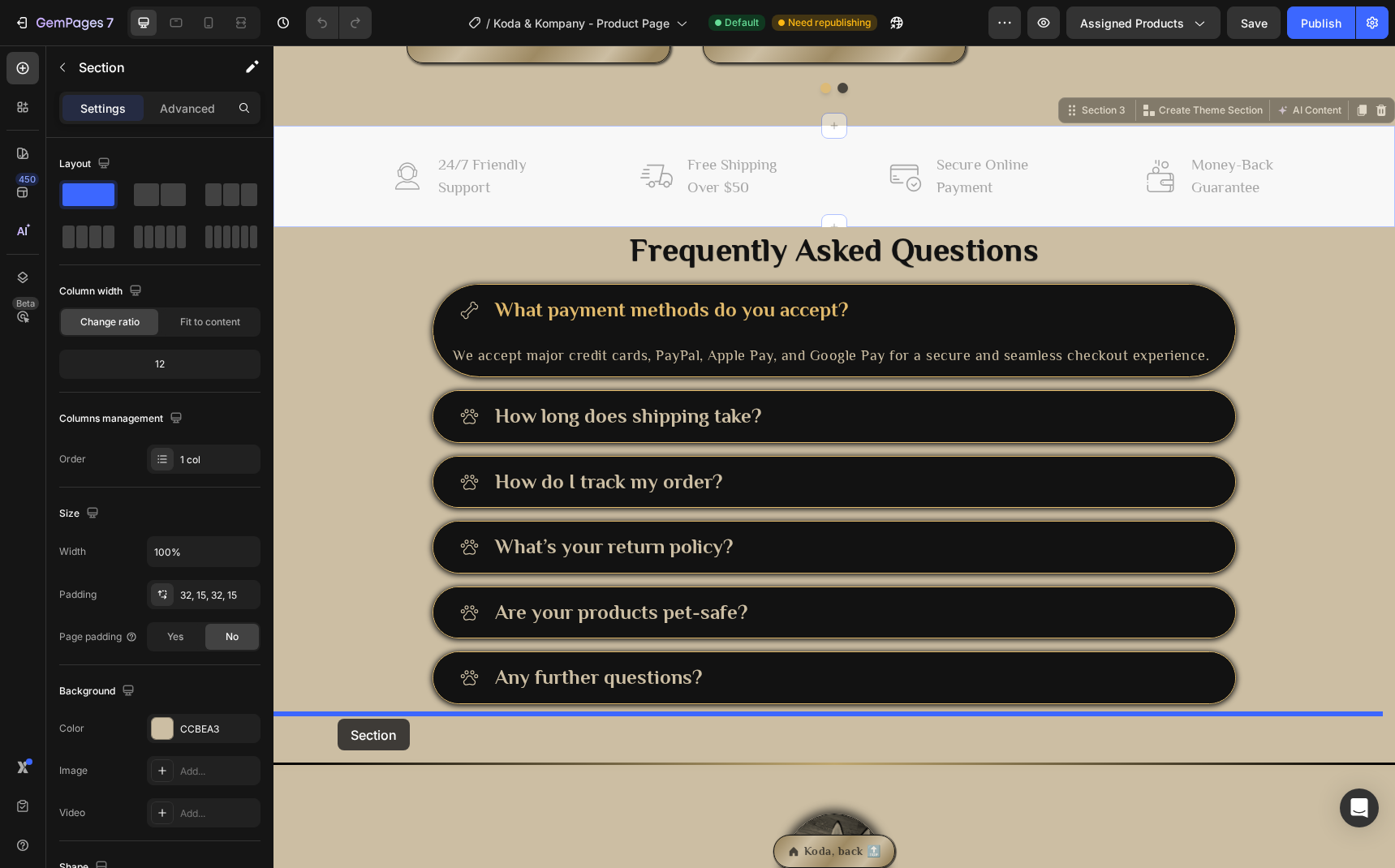
drag, startPoint x: 338, startPoint y: 478, endPoint x: 336, endPoint y: 717, distance: 239.0
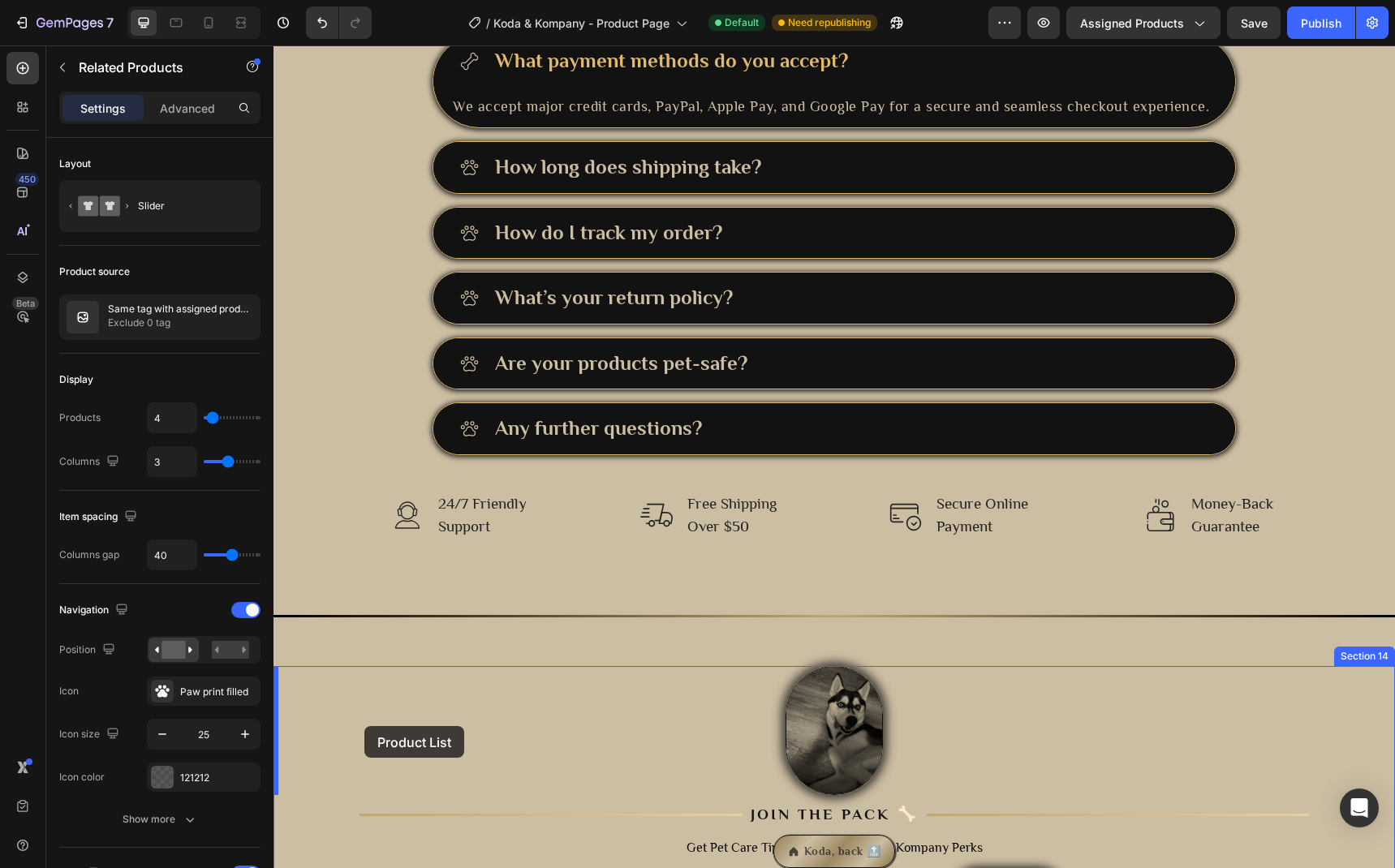
scroll to position [1348, 0]
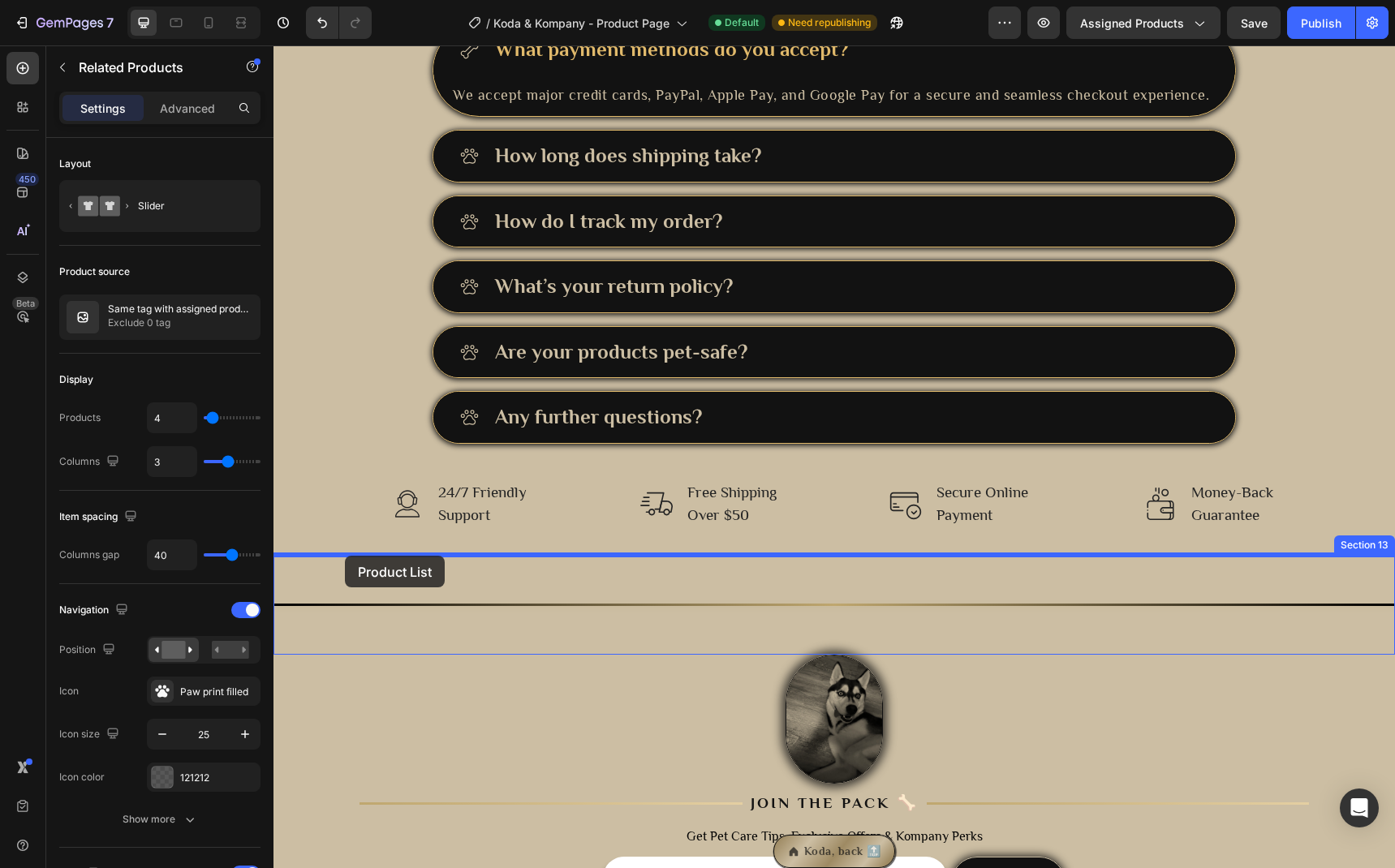
drag, startPoint x: 328, startPoint y: 137, endPoint x: 345, endPoint y: 556, distance: 419.3
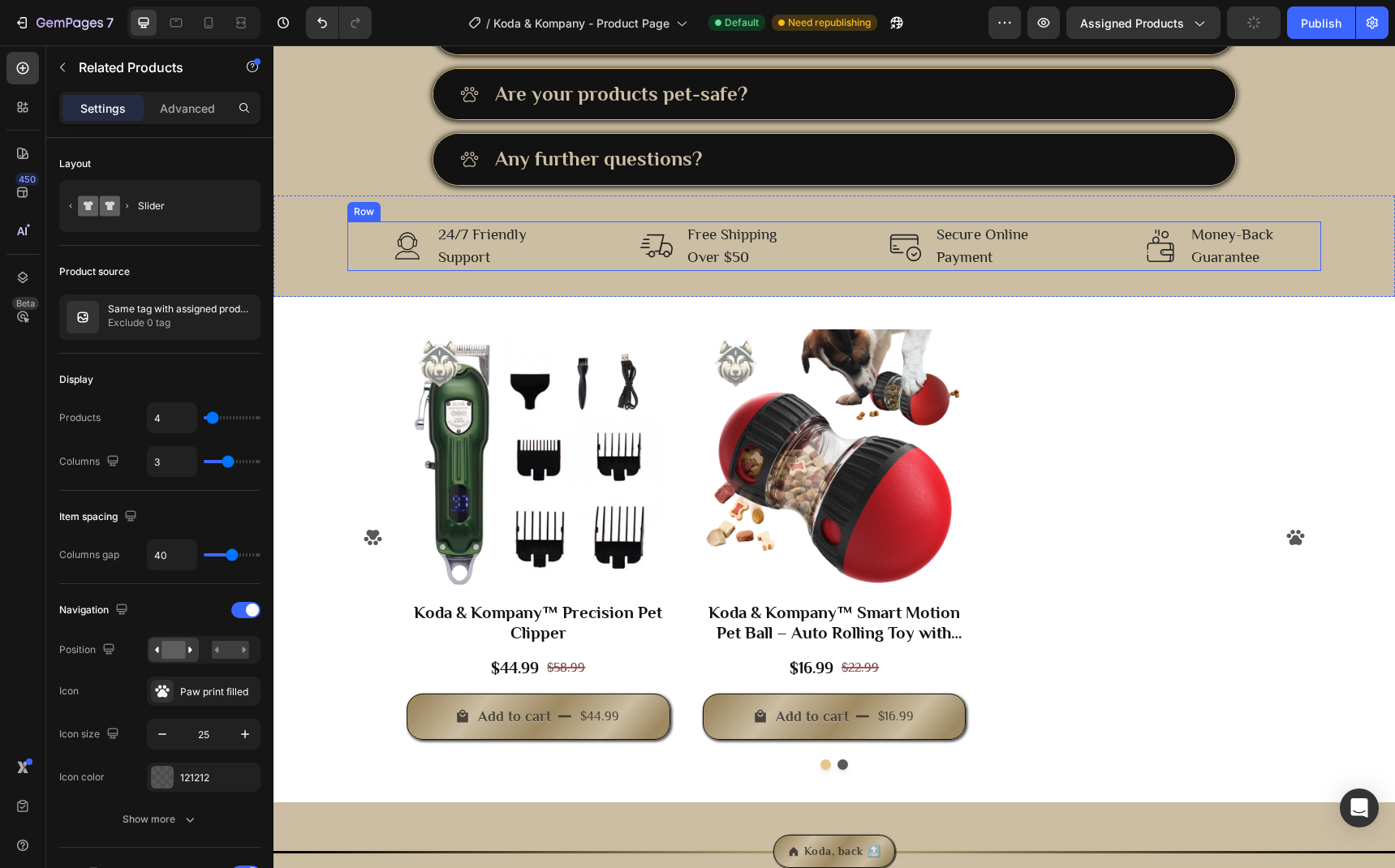
scroll to position [1205, 0]
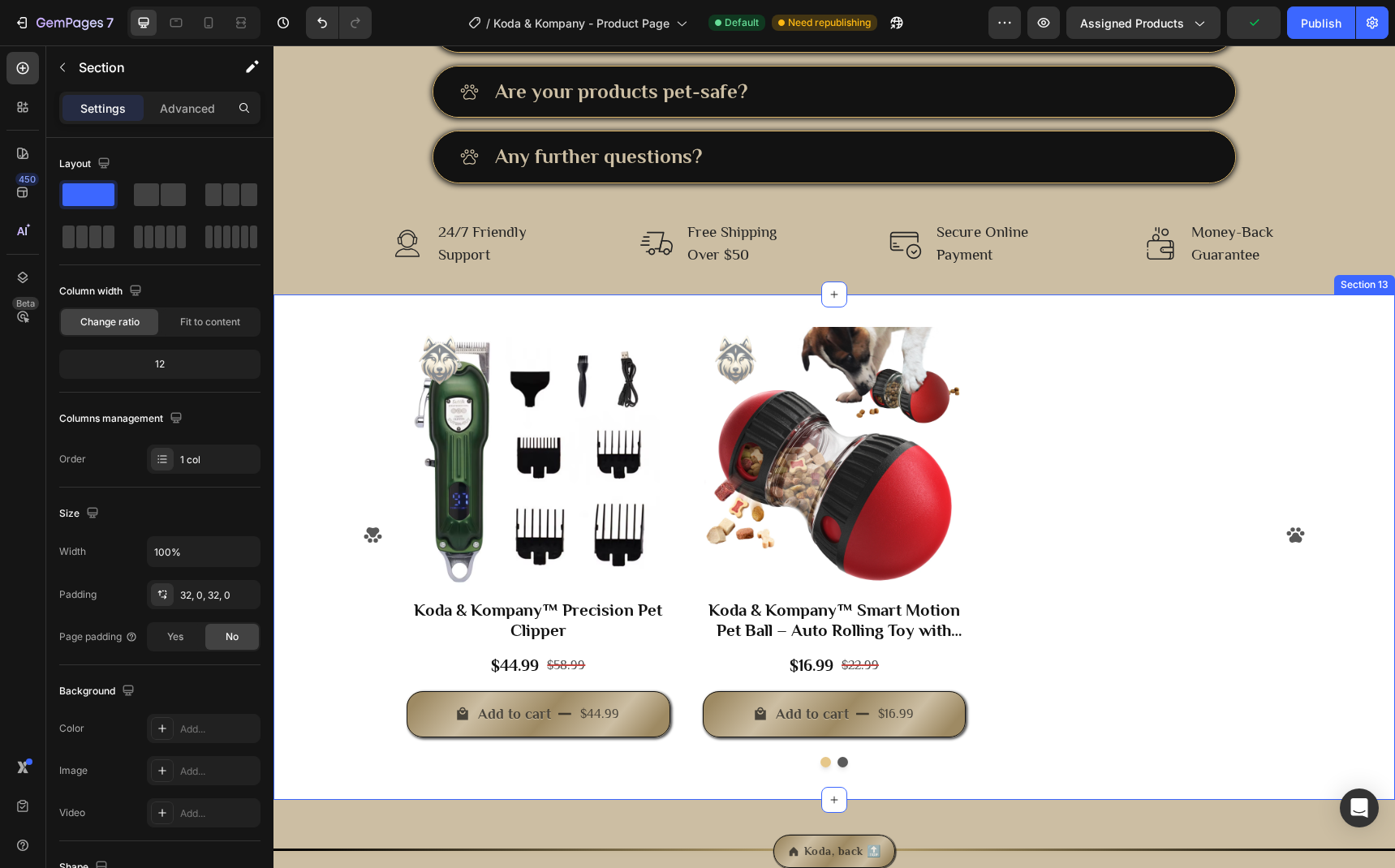
click at [328, 300] on div "Product Images Koda & Kompany™ Precision Pet Clipper Product Title $44.99 Produ…" at bounding box center [834, 547] width 1122 height 505
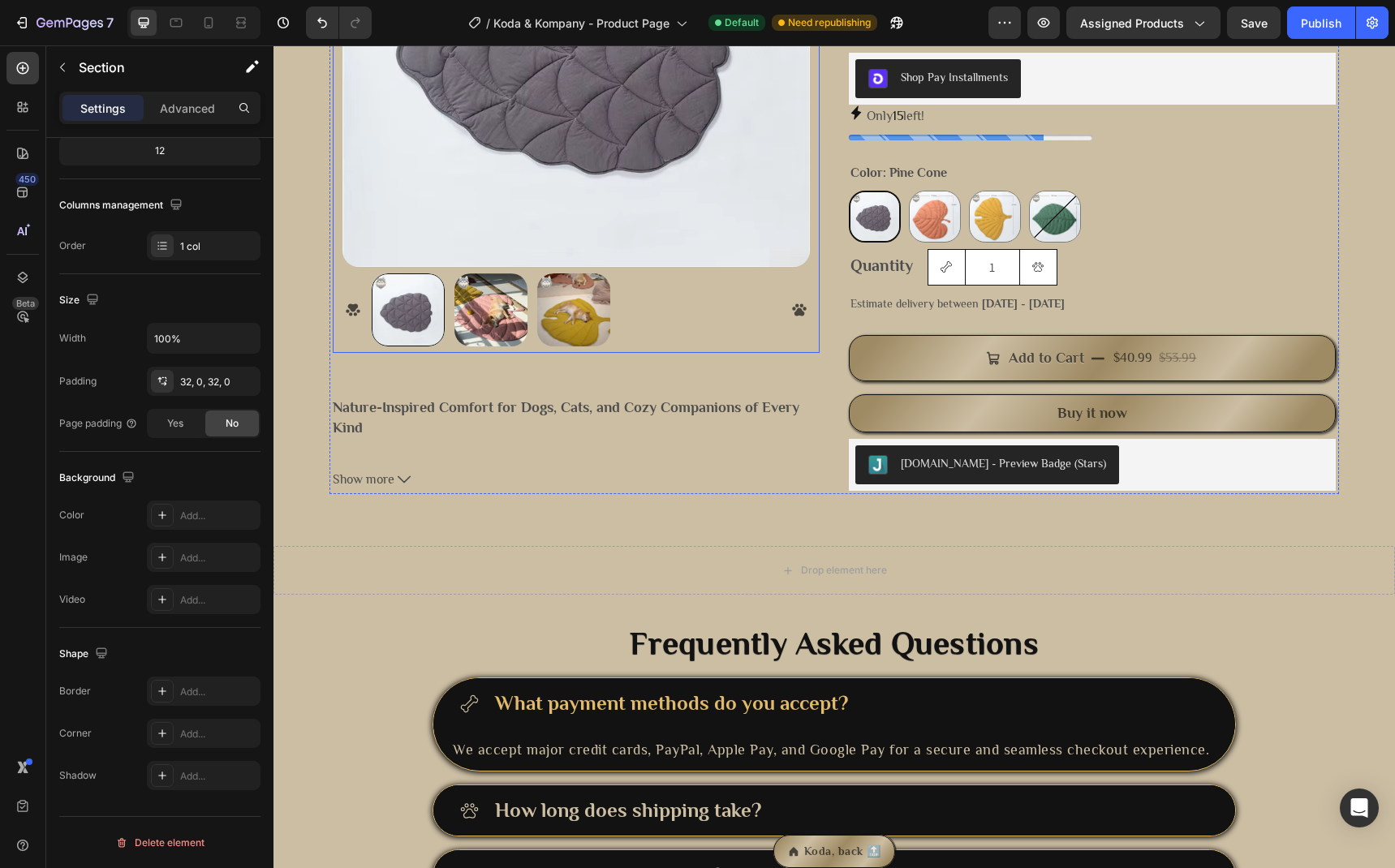
scroll to position [440, 0]
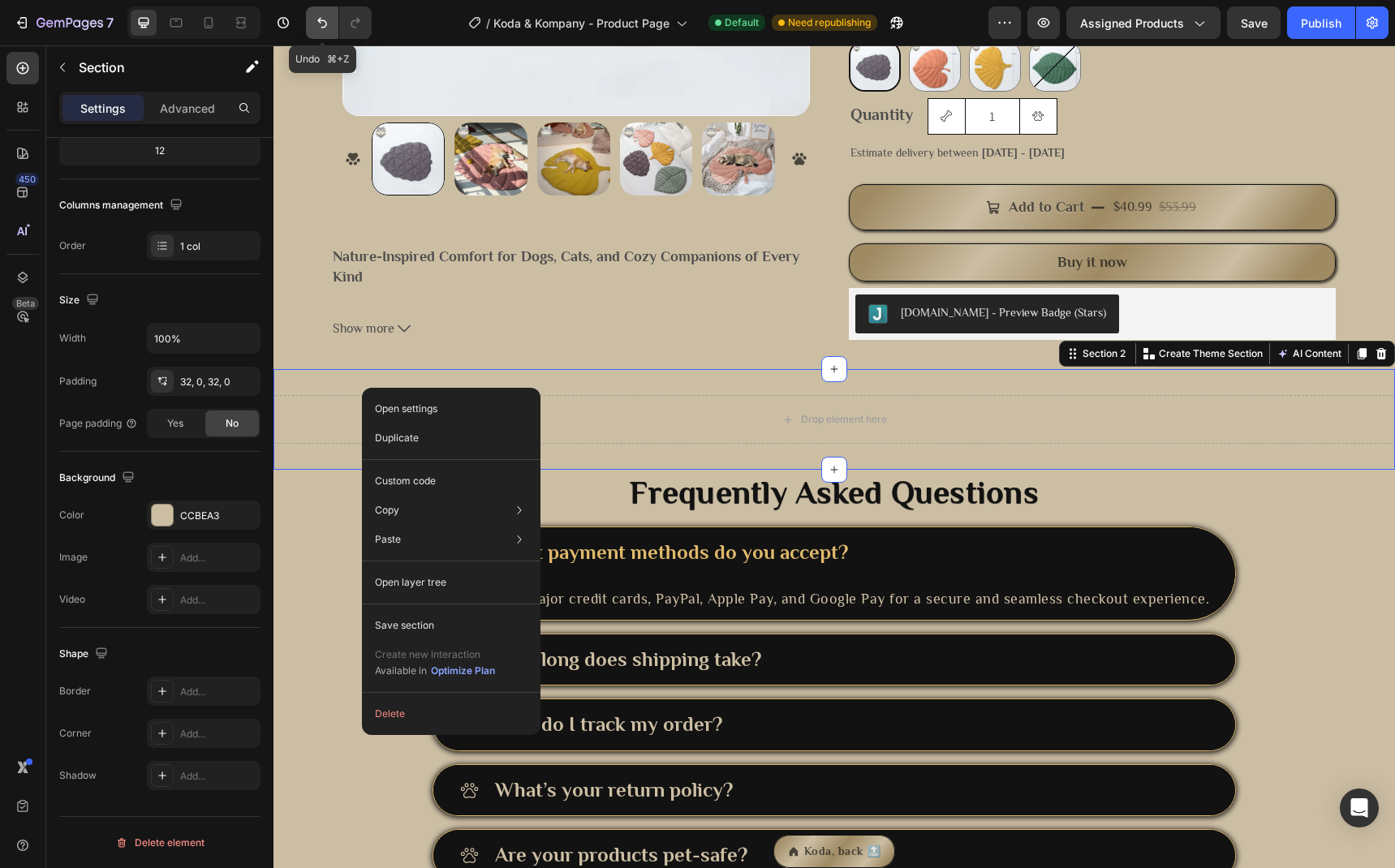
click at [328, 30] on icon "Undo/Redo" at bounding box center [322, 22] width 16 height 16
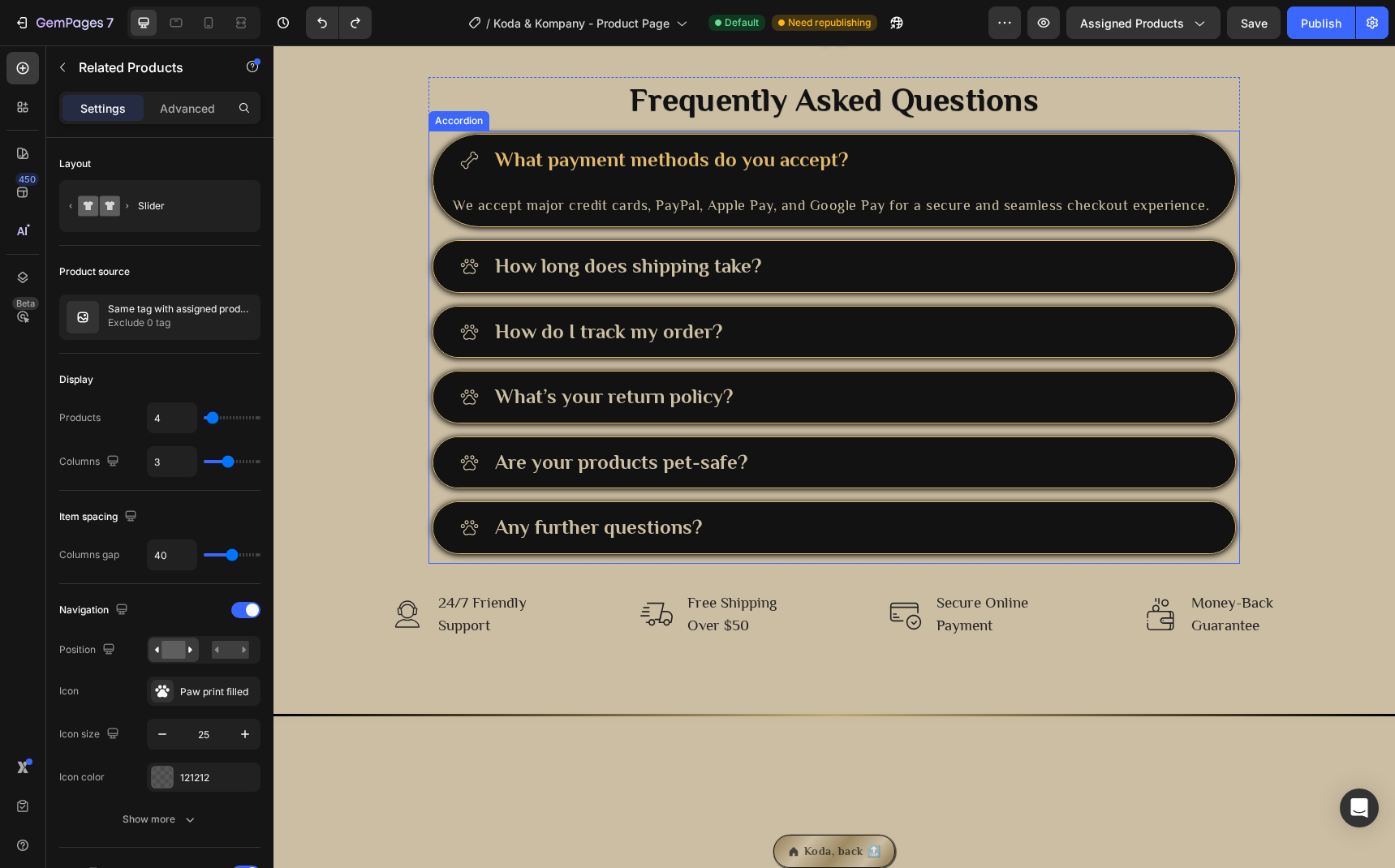
scroll to position [1099, 0]
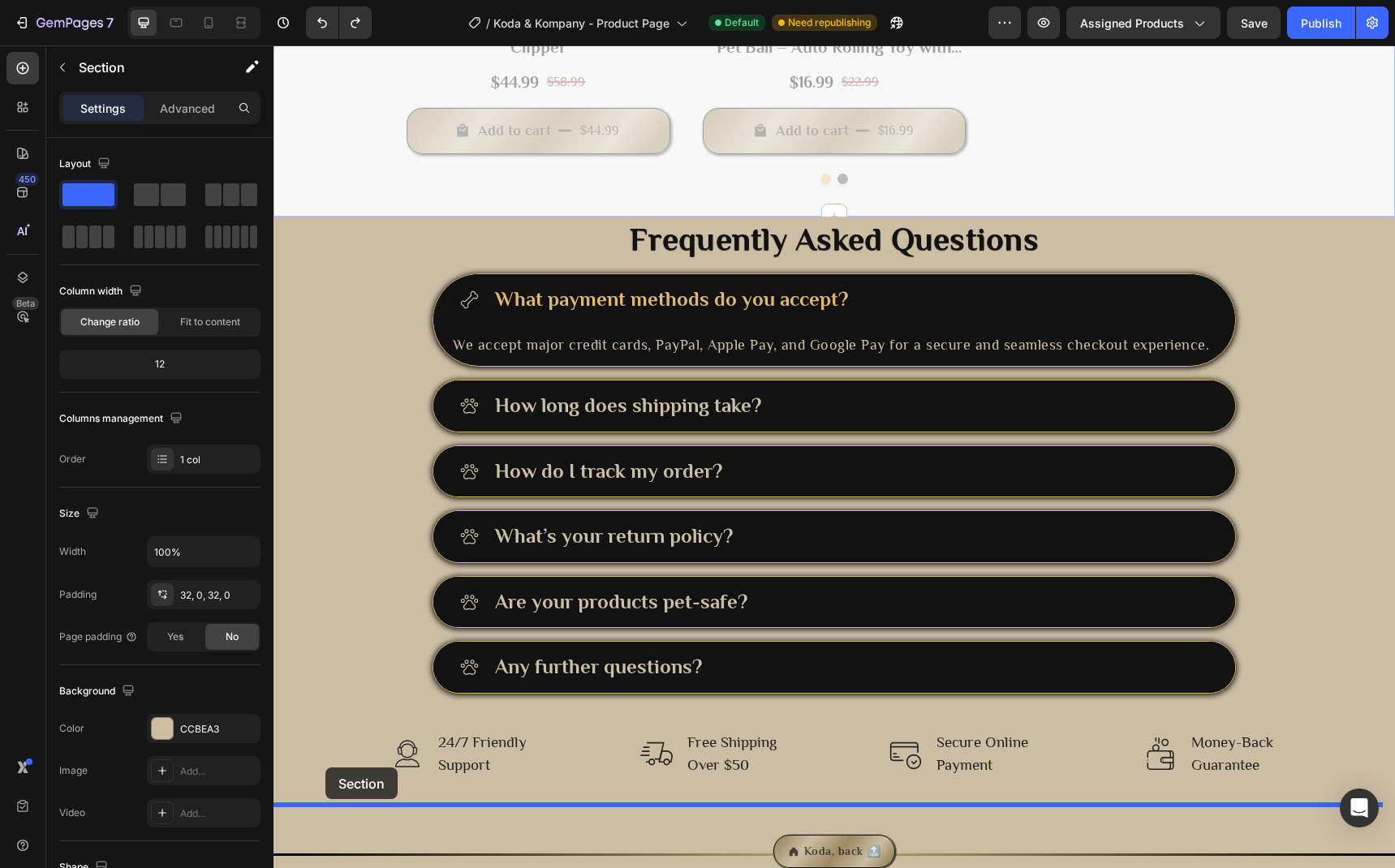
drag, startPoint x: 301, startPoint y: 196, endPoint x: 325, endPoint y: 768, distance: 572.5
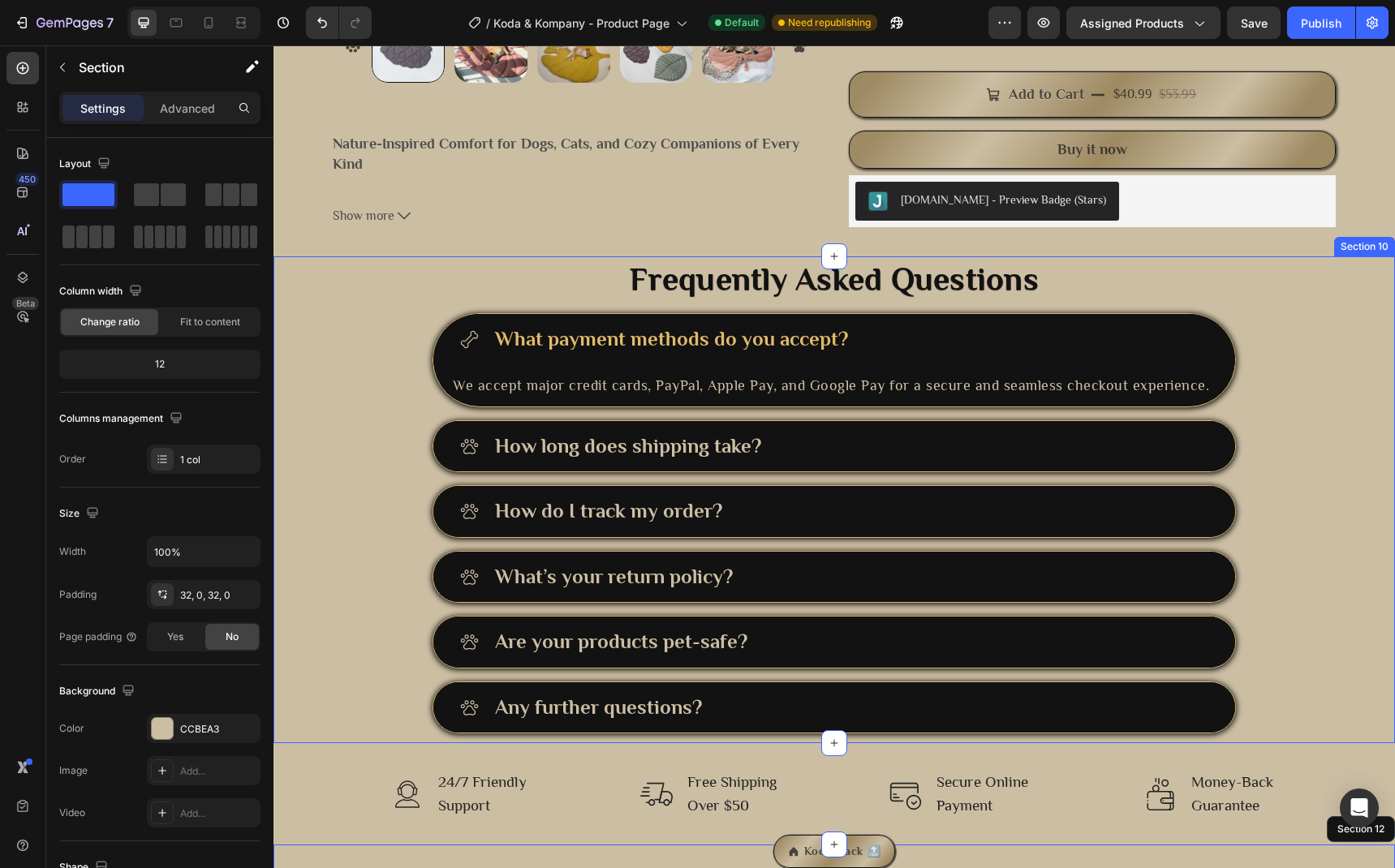
scroll to position [548, 0]
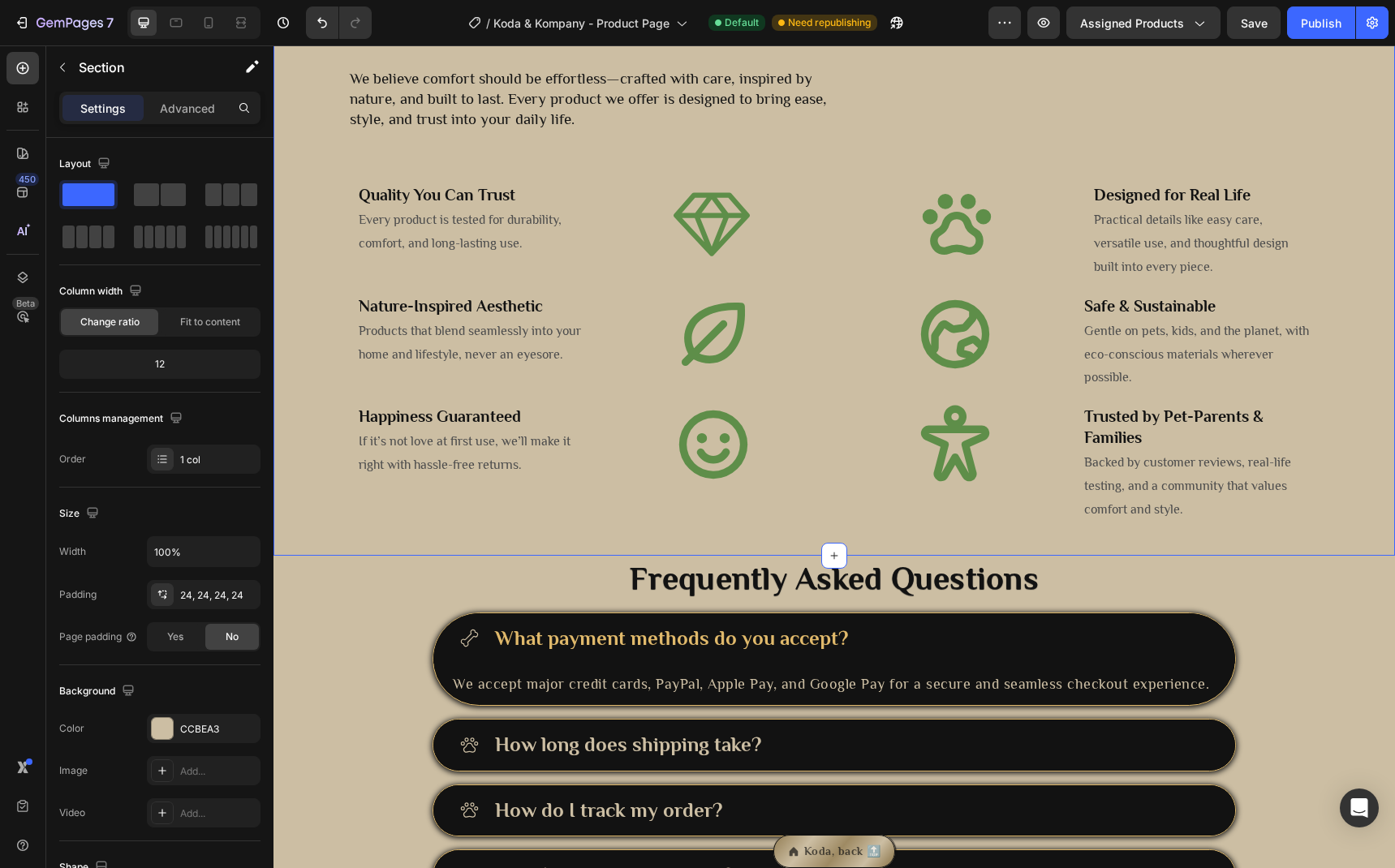
scroll to position [574, 0]
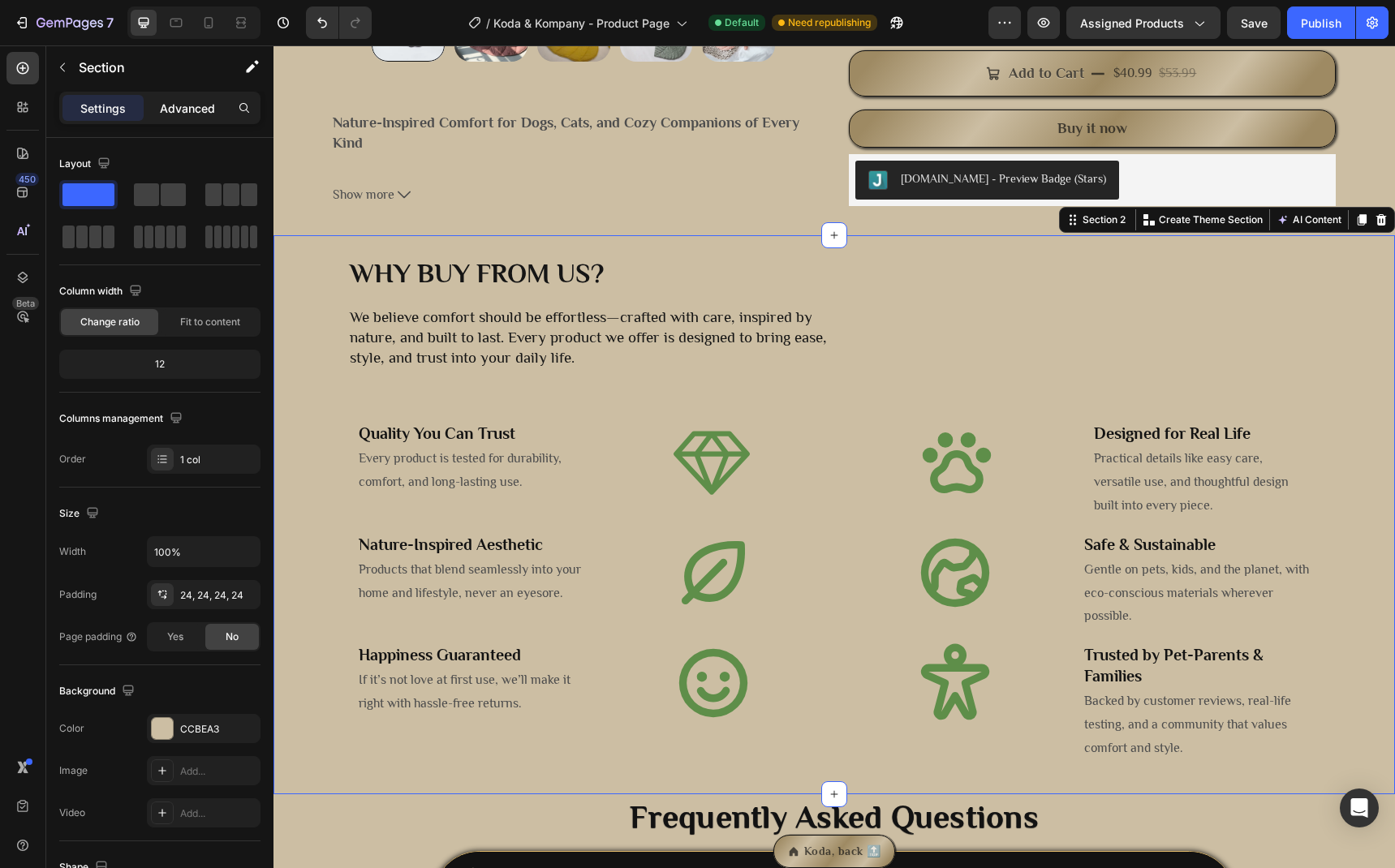
click at [187, 113] on p "Advanced" at bounding box center [187, 108] width 55 height 17
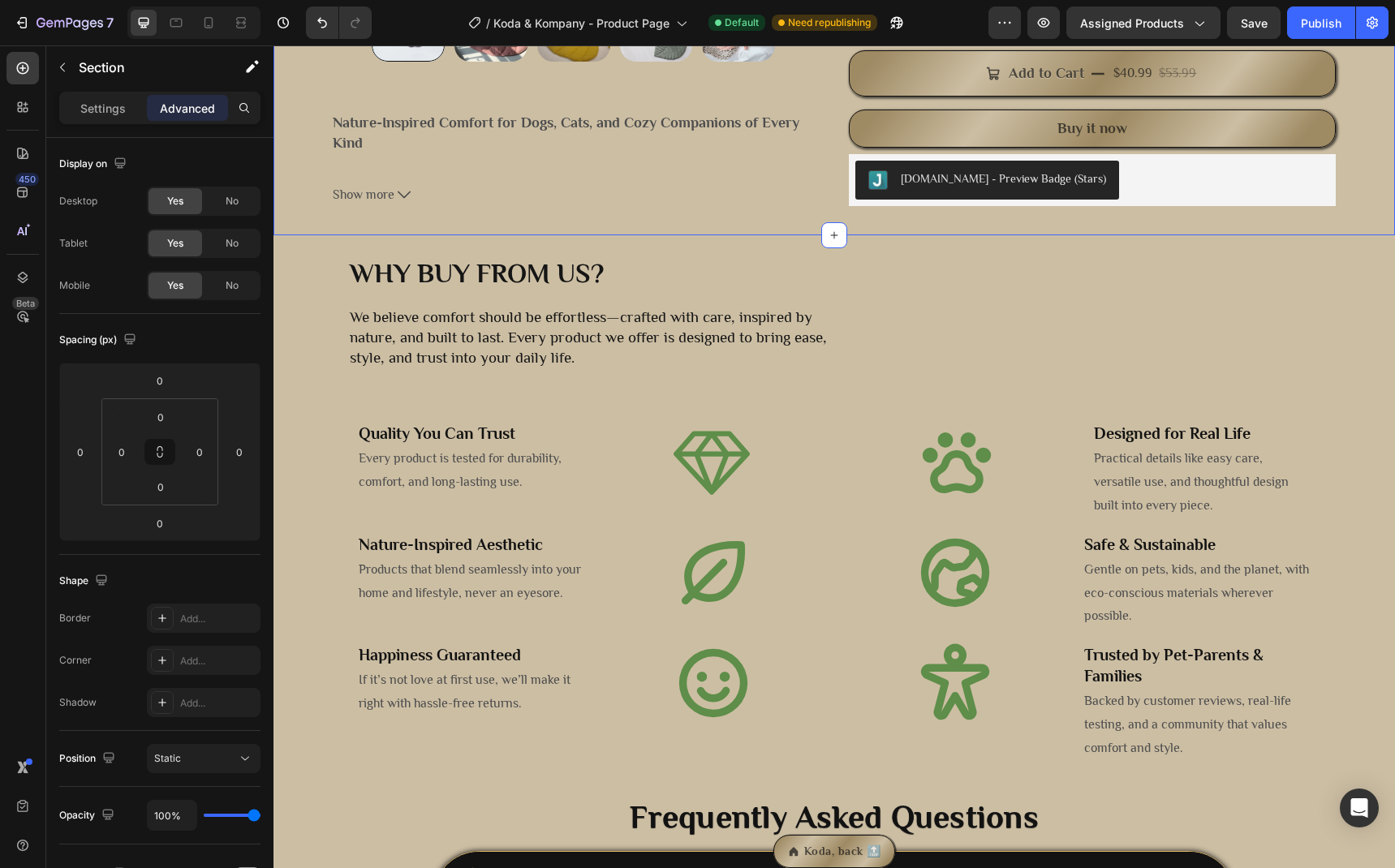
click at [299, 237] on div "Why buy from us? Heading We believe comfort should be effortless—crafted with c…" at bounding box center [834, 514] width 1122 height 558
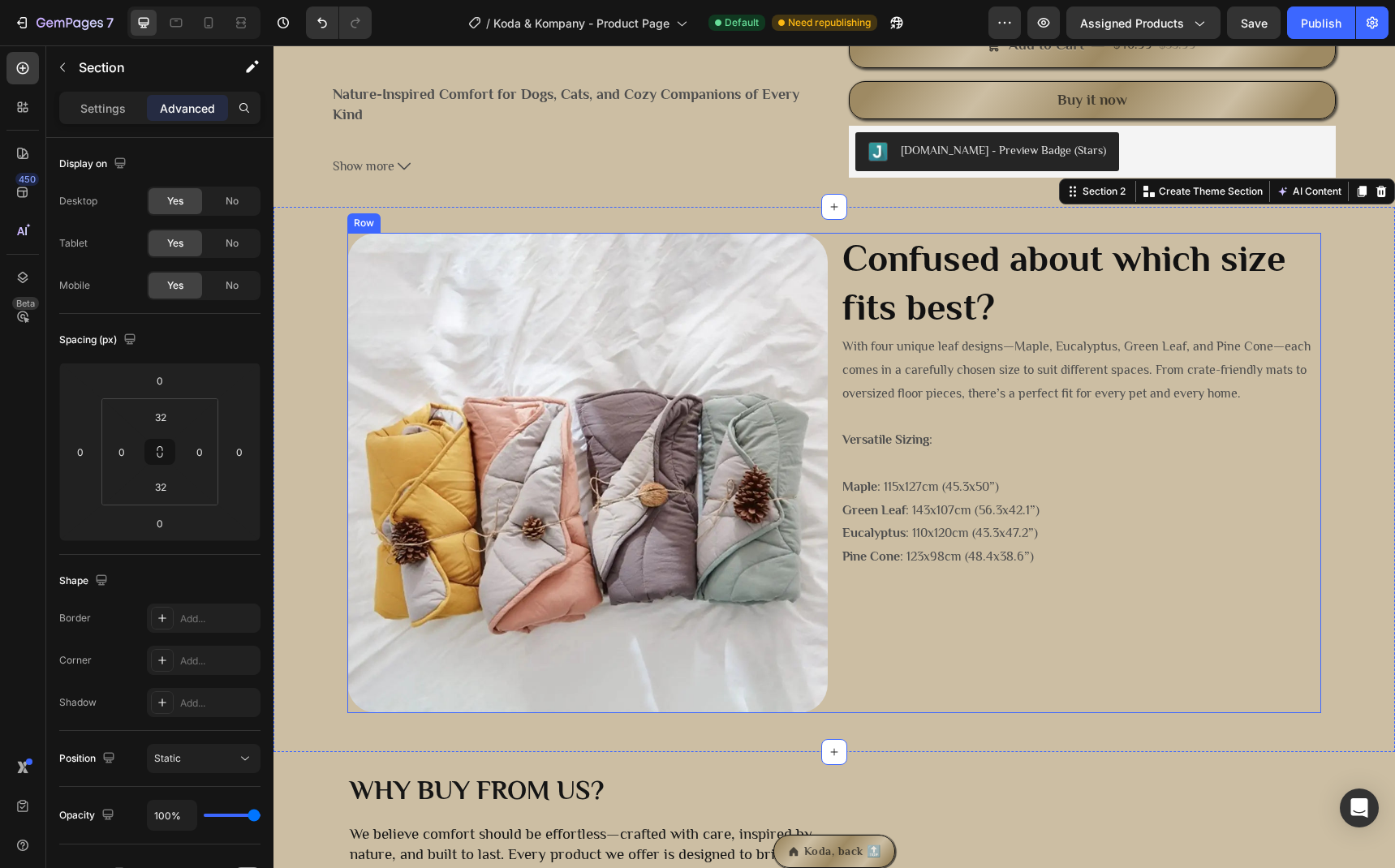
scroll to position [606, 0]
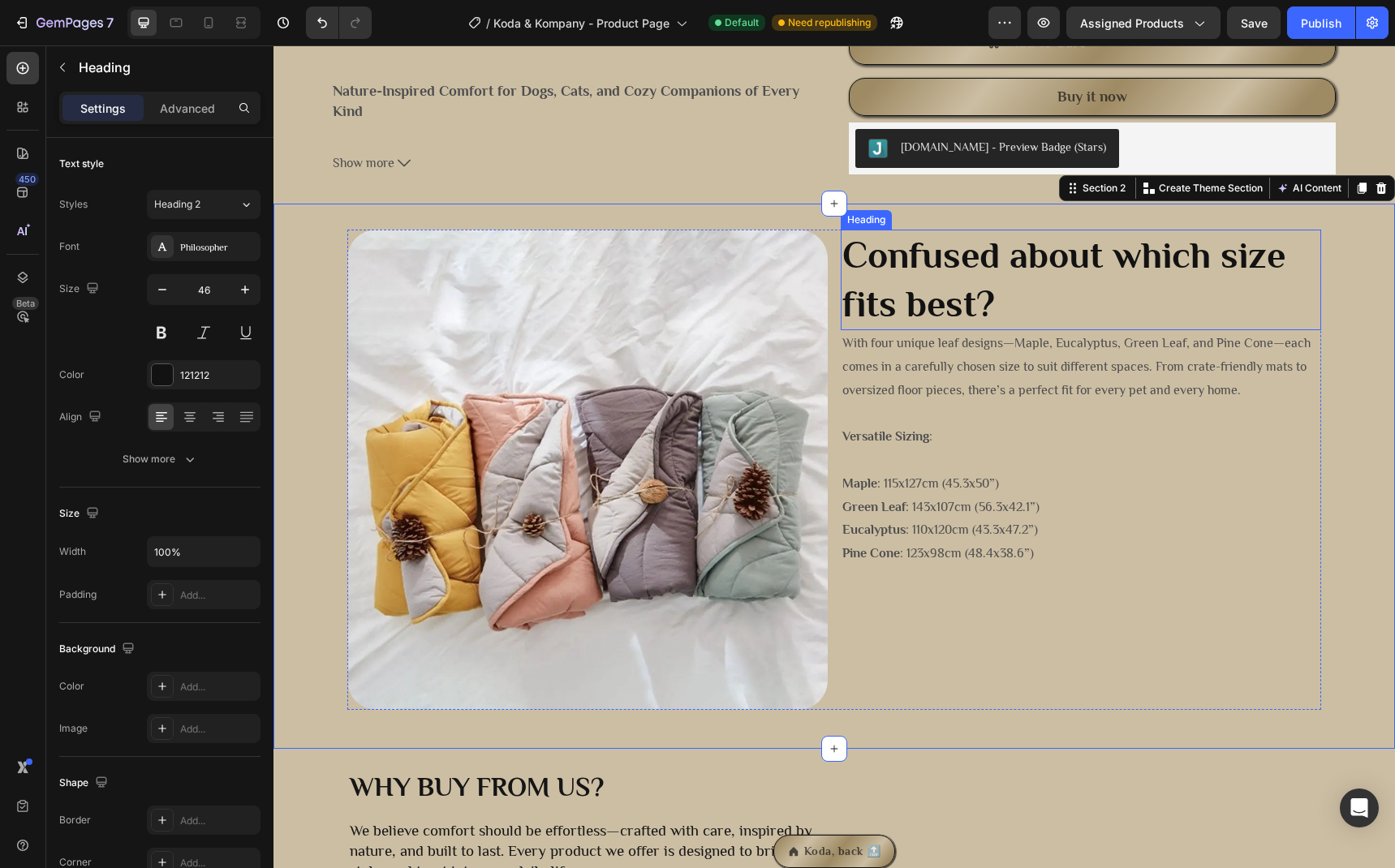
click at [934, 279] on h2 "Confused about which size fits best?" at bounding box center [1081, 280] width 480 height 100
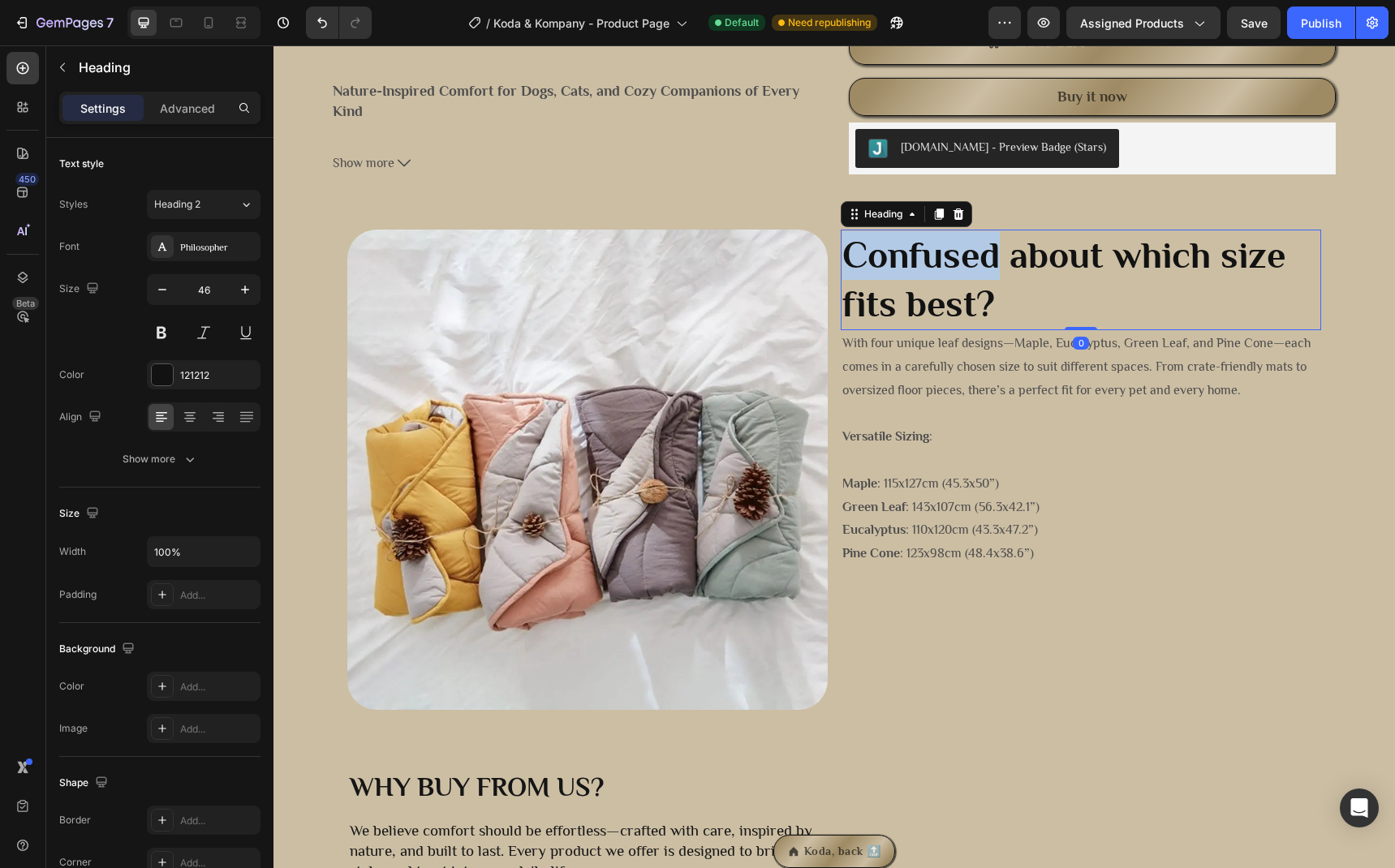
click at [934, 279] on h2 "Confused about which size fits best?" at bounding box center [1081, 280] width 480 height 100
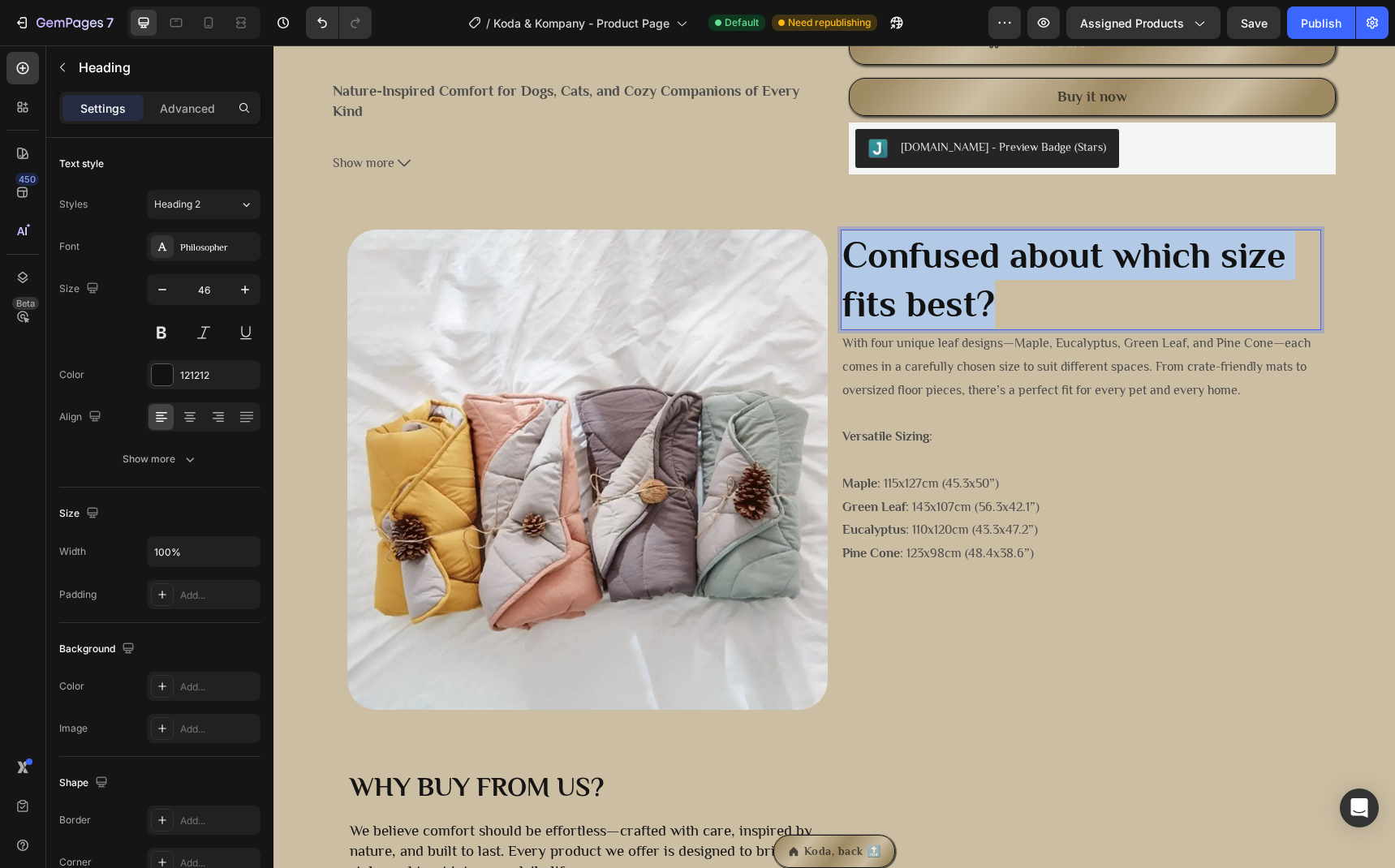
click at [934, 279] on p "Confused about which size fits best?" at bounding box center [1080, 280] width 478 height 97
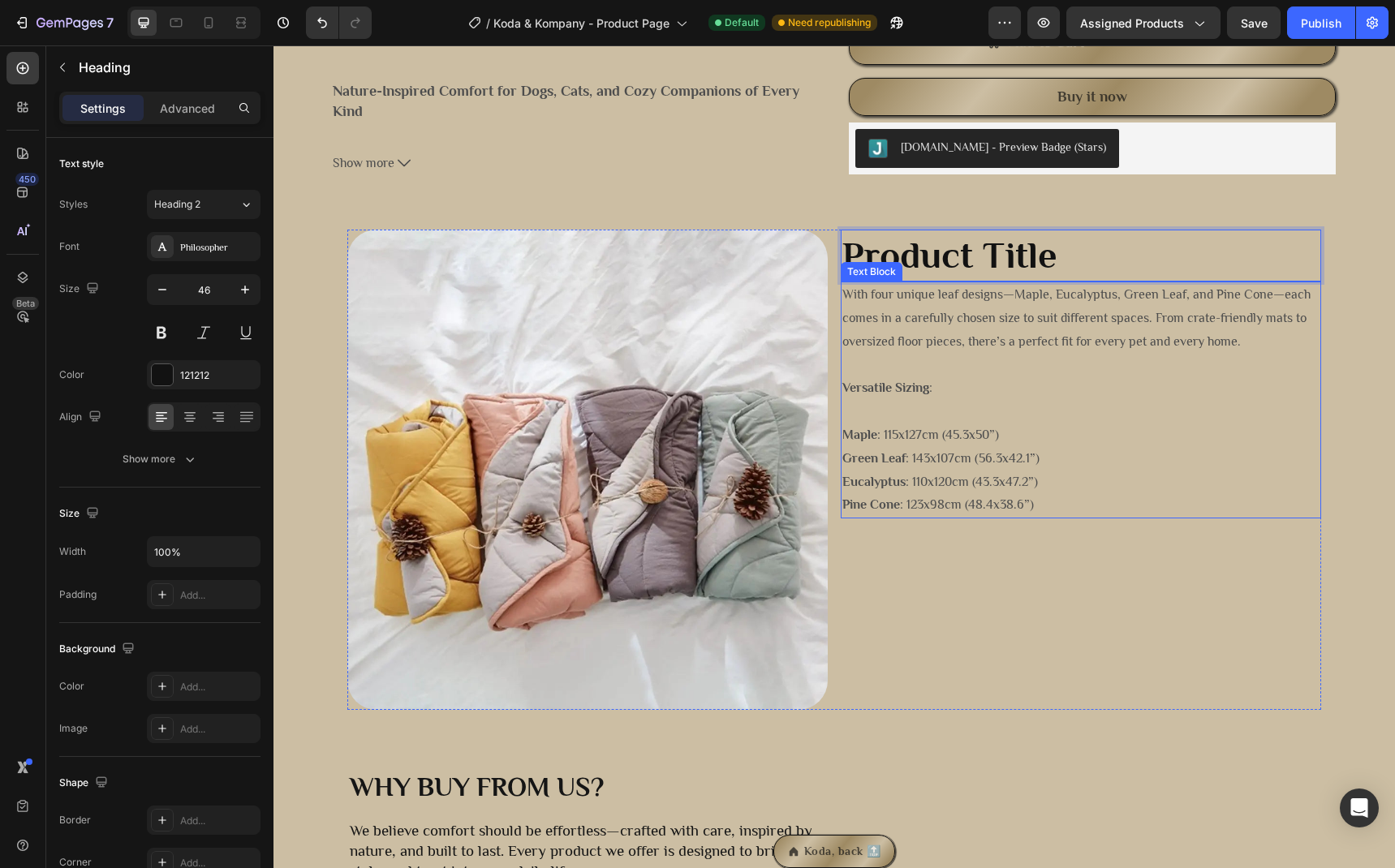
click at [1017, 310] on p "With four unique leaf designs—Maple, Eucalyptus, Green Leaf, and Pine Cone—each…" at bounding box center [1080, 318] width 478 height 69
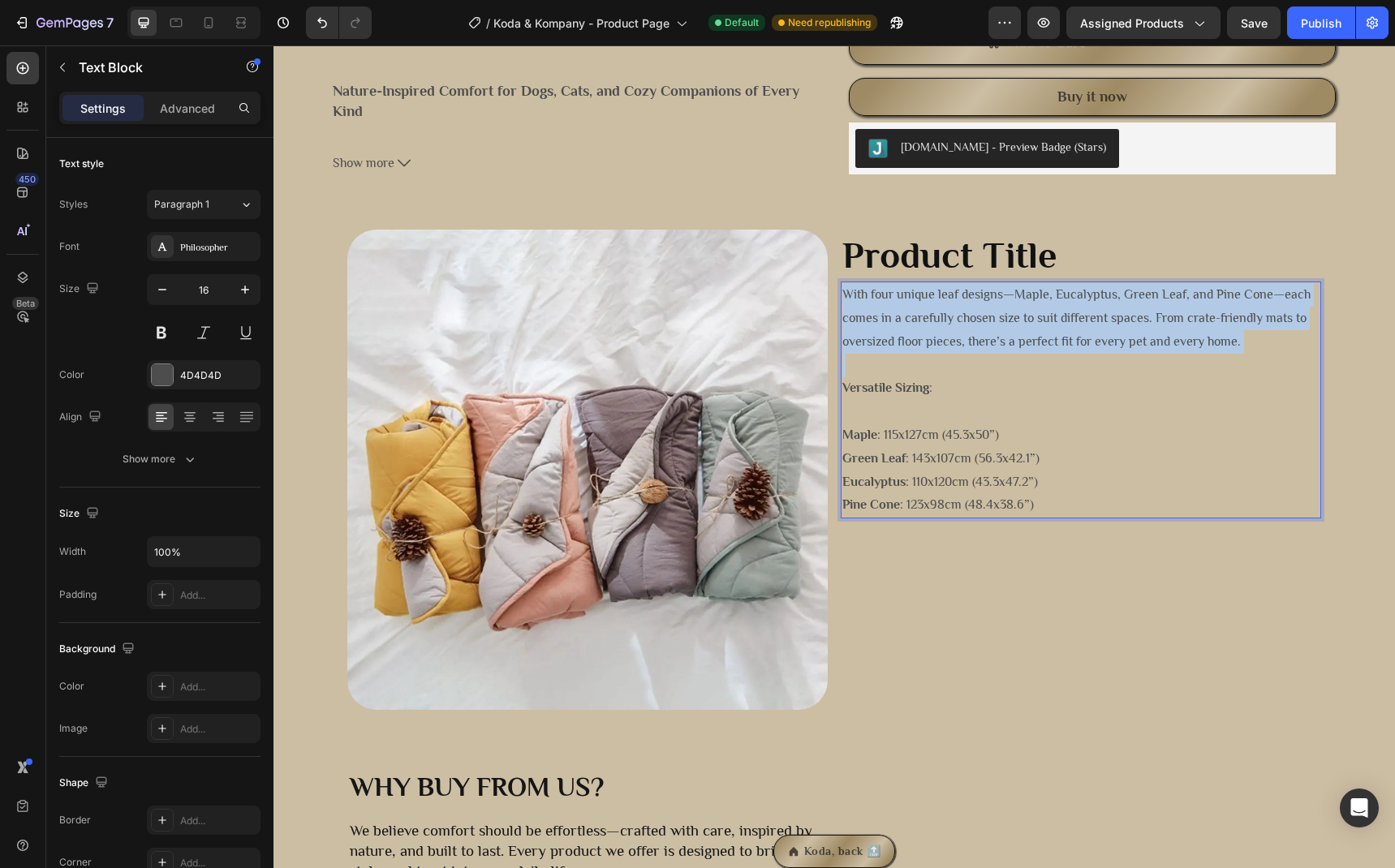
click at [1017, 310] on p "With four unique leaf designs—Maple, Eucalyptus, Green Leaf, and Pine Cone—each…" at bounding box center [1080, 318] width 478 height 69
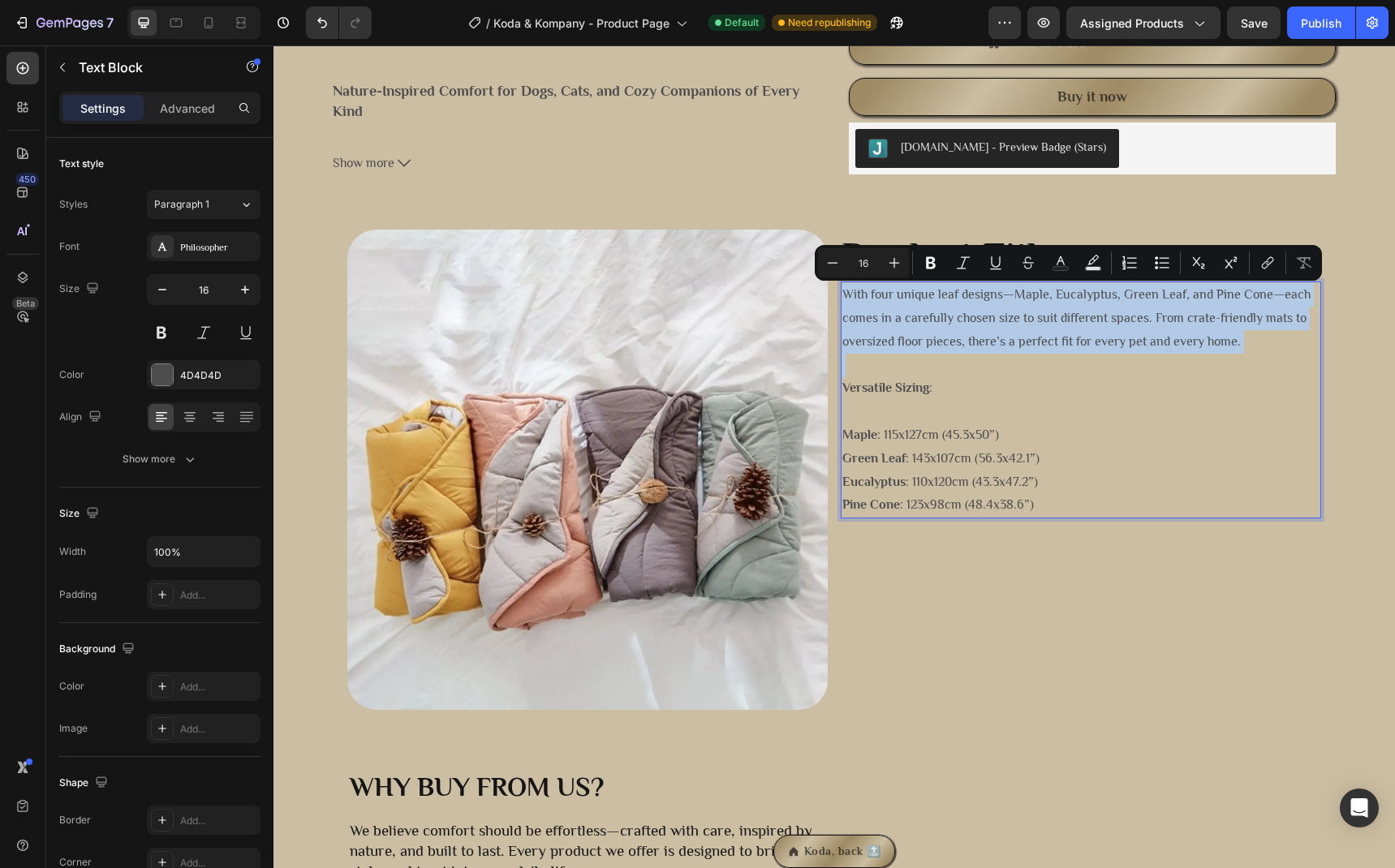
click at [1017, 310] on p "With four unique leaf designs—Maple, Eucalyptus, Green Leaf, and Pine Cone—each…" at bounding box center [1080, 318] width 478 height 69
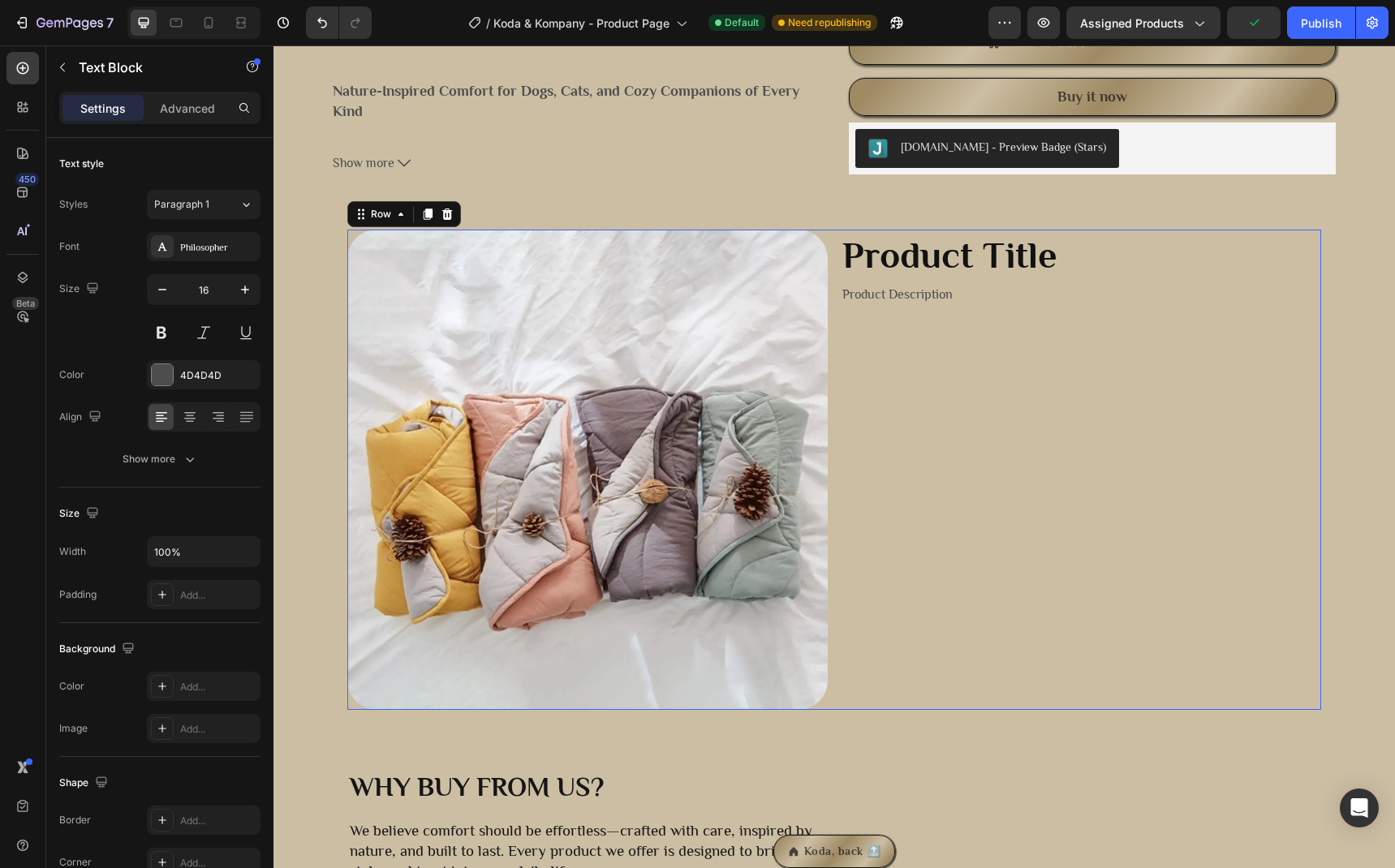
click at [1071, 448] on div "⁠⁠⁠⁠⁠⁠⁠ Product Title Heading Product Description Text Block" at bounding box center [1081, 470] width 480 height 480
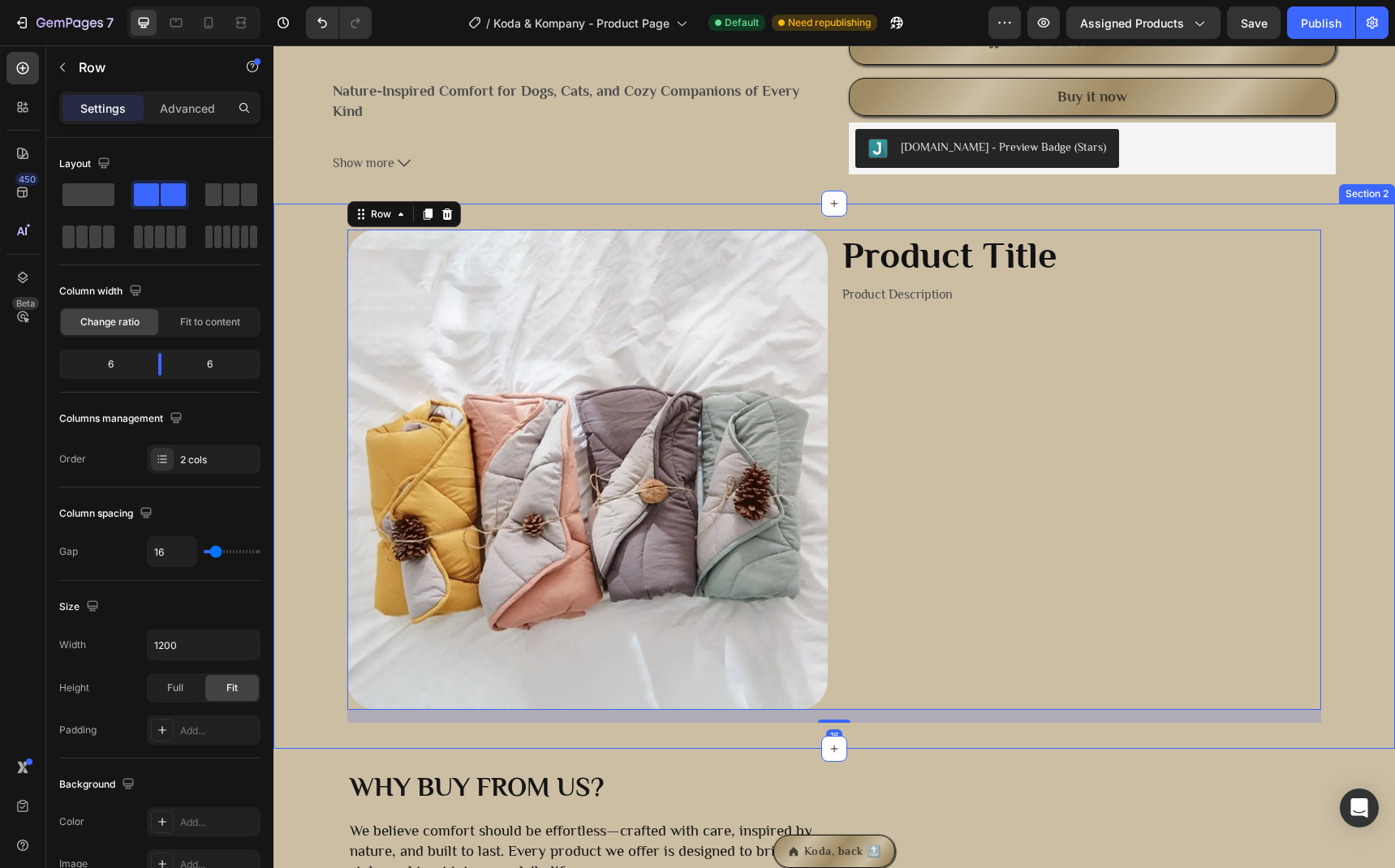
click at [314, 670] on div "Image ⁠⁠⁠⁠⁠⁠⁠ Product Title Heading Product Description Text Block Row 16" at bounding box center [834, 476] width 1122 height 494
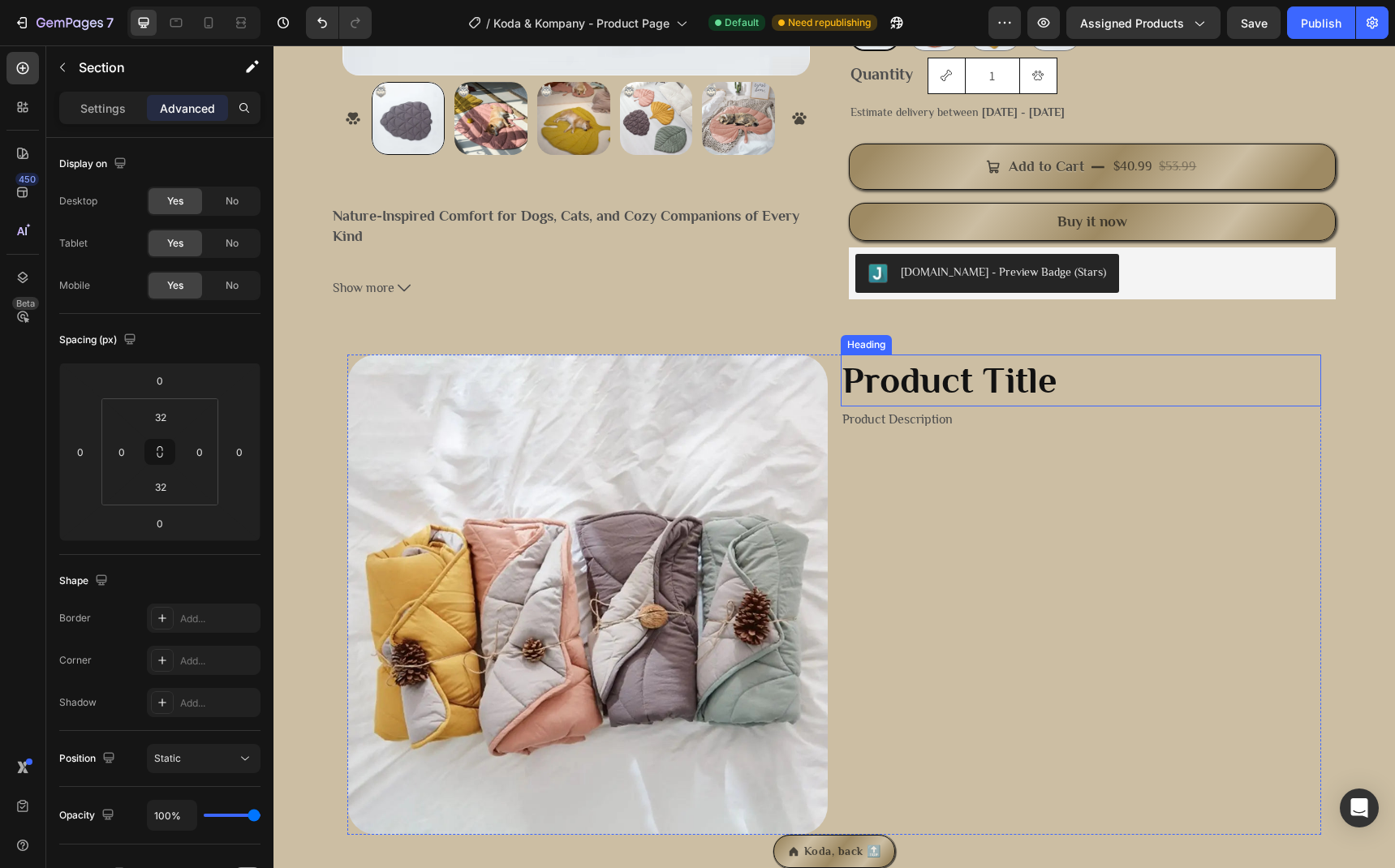
scroll to position [76, 0]
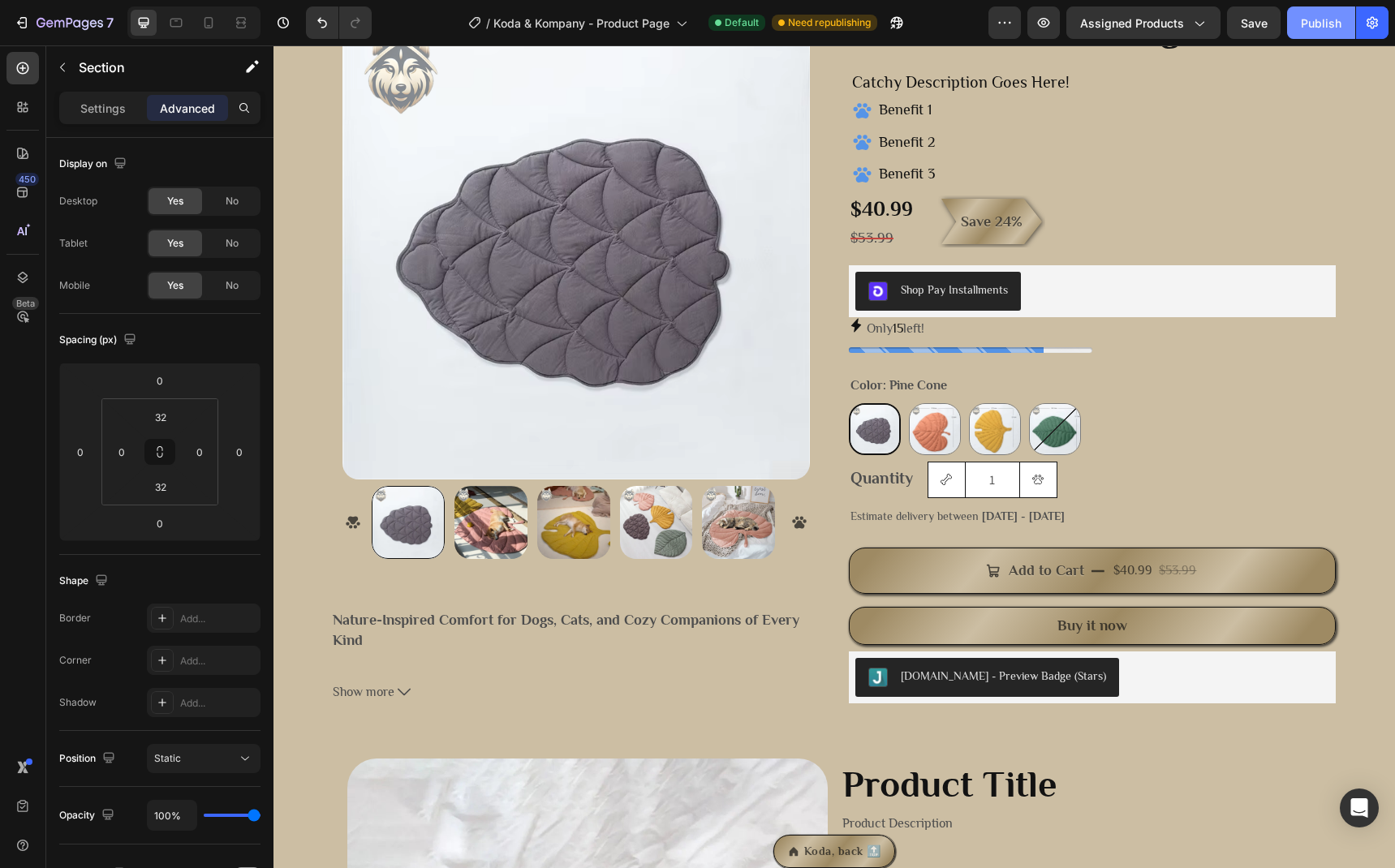
click at [1312, 25] on div "Publish" at bounding box center [1322, 23] width 41 height 17
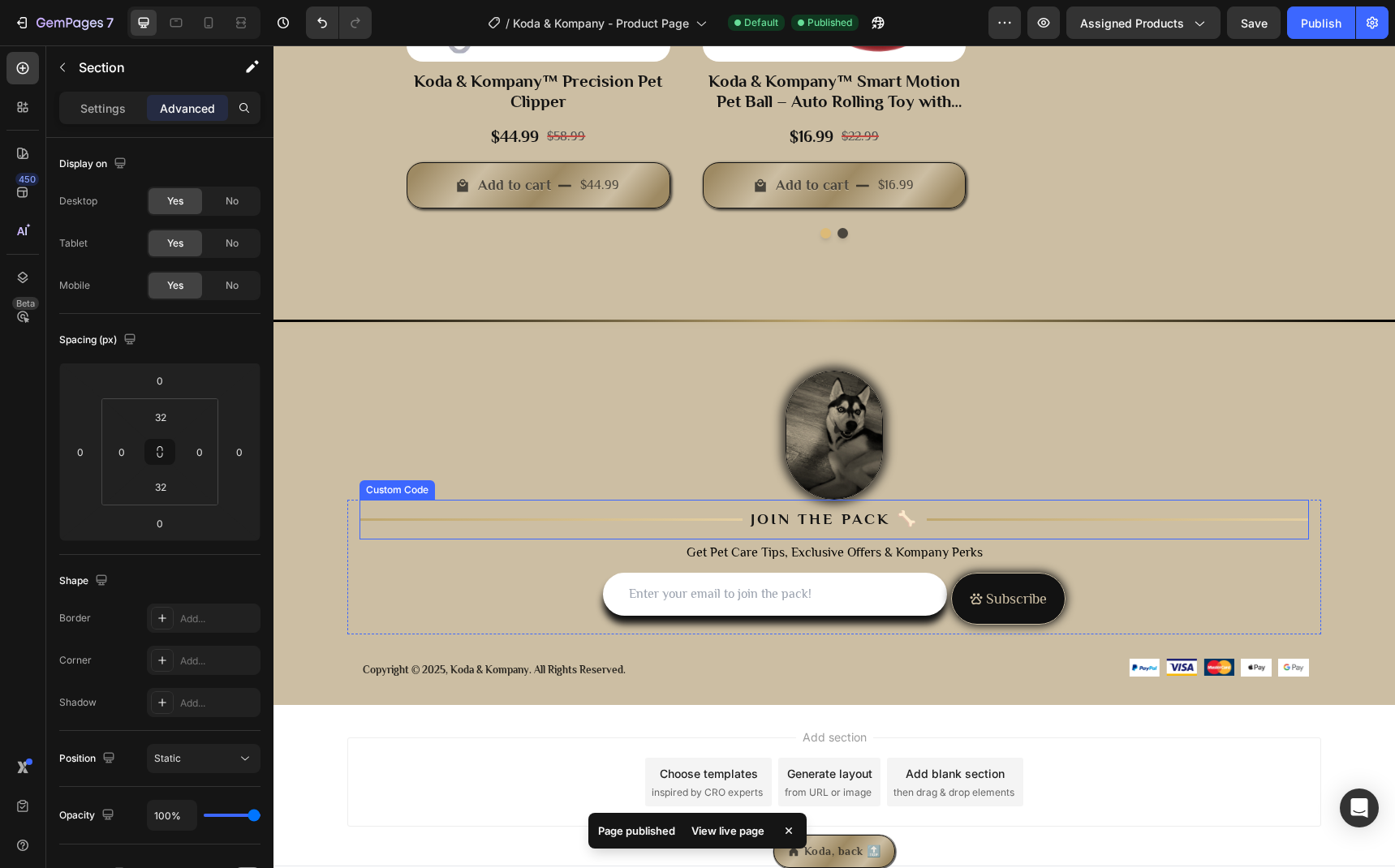
scroll to position [1705, 0]
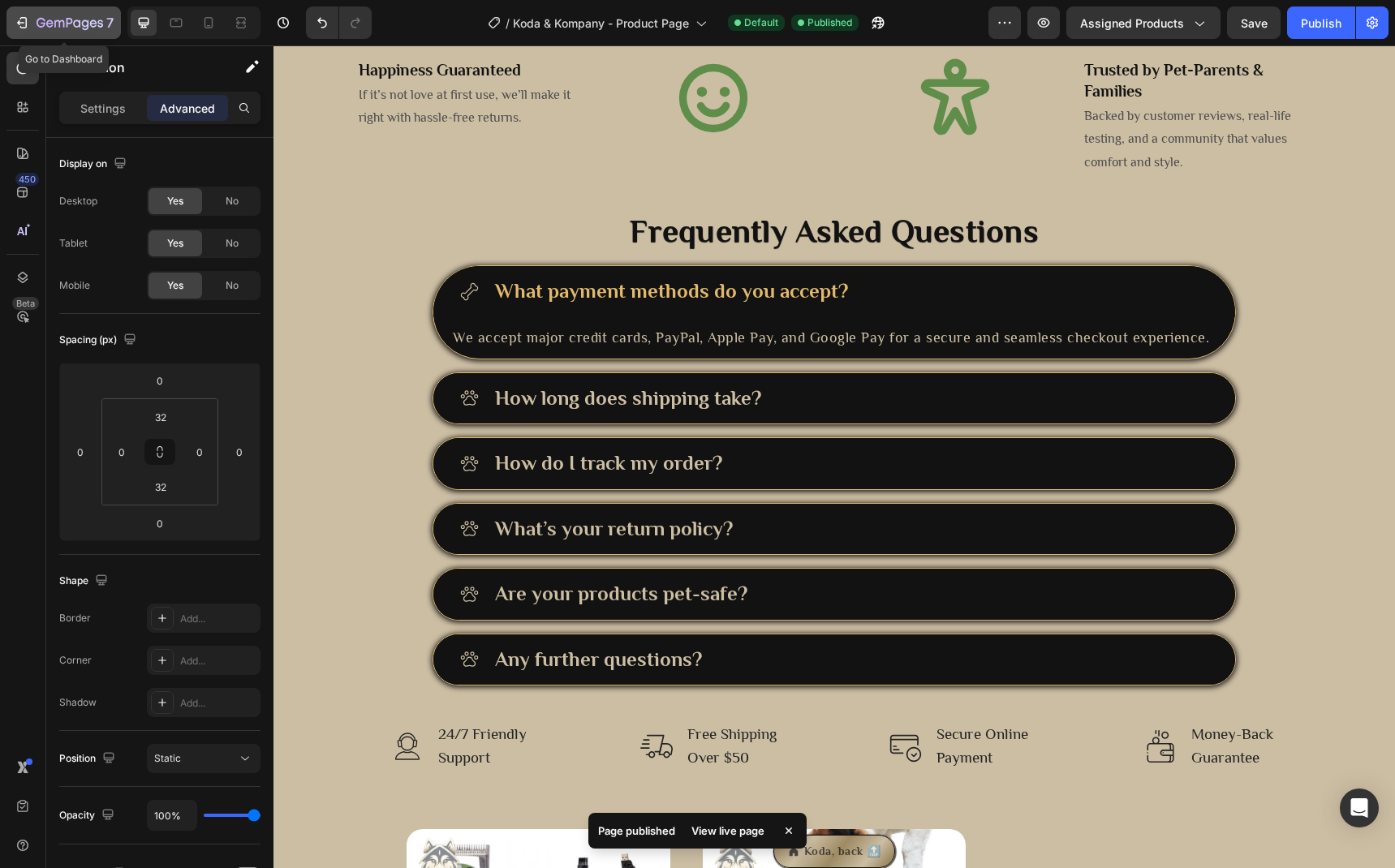
click at [26, 20] on icon "button" at bounding box center [24, 23] width 8 height 12
